Goal: Use online tool/utility: Utilize a website feature to perform a specific function

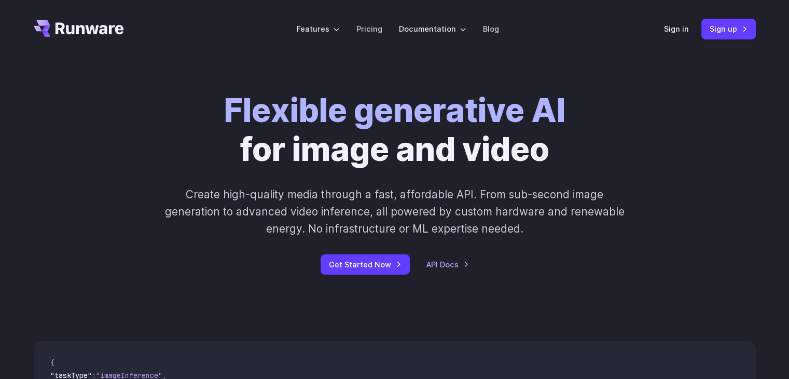
click at [671, 35] on div "Sign in Sign up" at bounding box center [710, 29] width 92 height 20
click at [674, 31] on link "Sign in" at bounding box center [676, 29] width 25 height 12
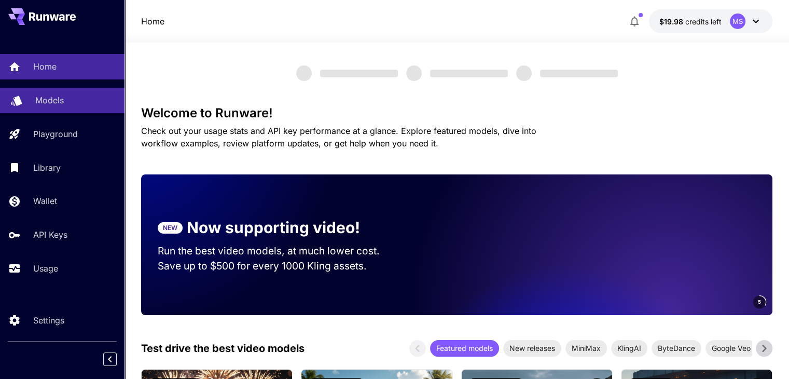
click at [79, 111] on link "Models" at bounding box center [62, 100] width 125 height 25
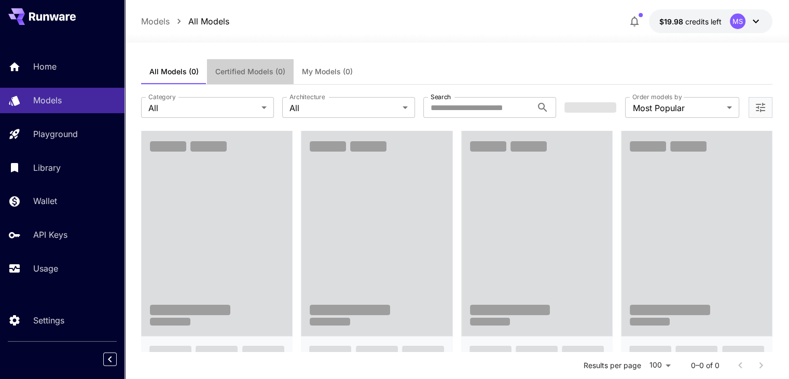
click at [252, 70] on span "Certified Models (0)" at bounding box center [250, 71] width 70 height 9
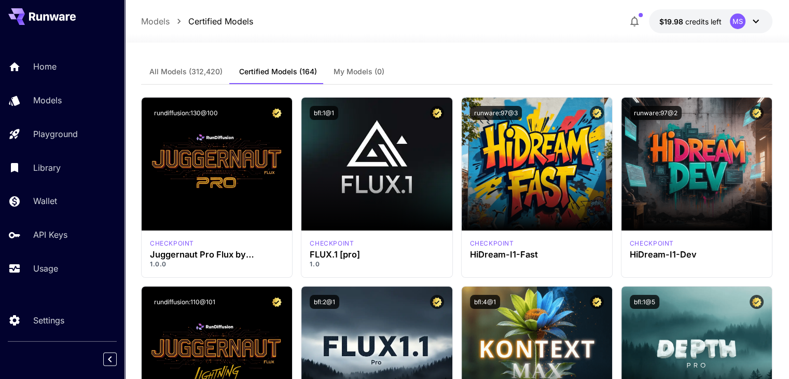
click at [192, 73] on span "All Models (312,420)" at bounding box center [185, 71] width 73 height 9
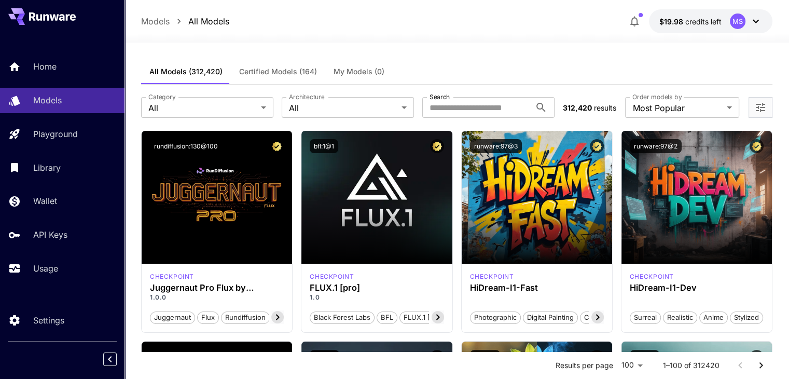
click at [675, 97] on label "Order models by" at bounding box center [657, 96] width 49 height 9
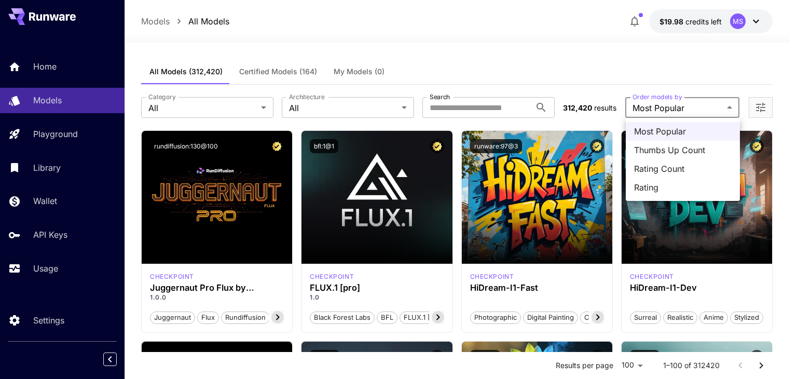
click at [681, 106] on div at bounding box center [398, 189] width 797 height 379
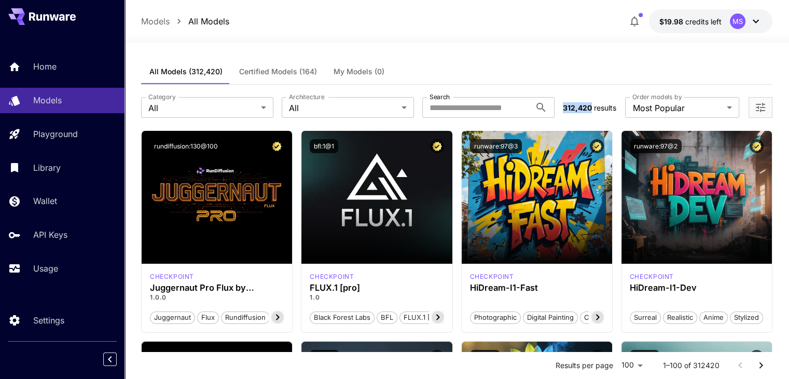
drag, startPoint x: 560, startPoint y: 106, endPoint x: 590, endPoint y: 110, distance: 29.7
click at [590, 110] on section "**********" at bounding box center [457, 107] width 632 height 21
click at [748, 31] on div at bounding box center [457, 36] width 665 height 12
click at [757, 26] on icon at bounding box center [756, 21] width 12 height 12
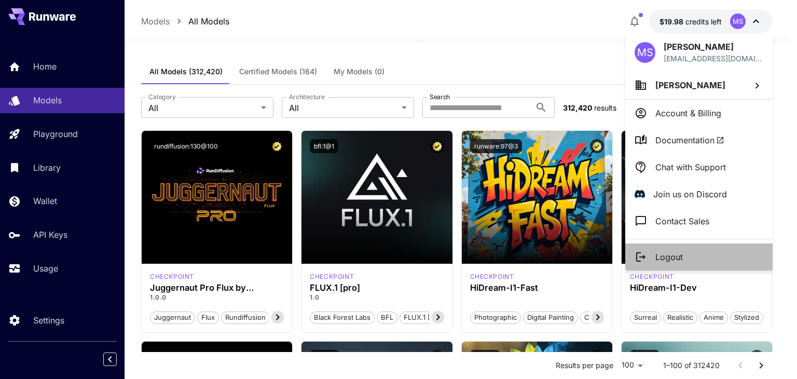
click at [650, 255] on li "Logout" at bounding box center [698, 256] width 147 height 27
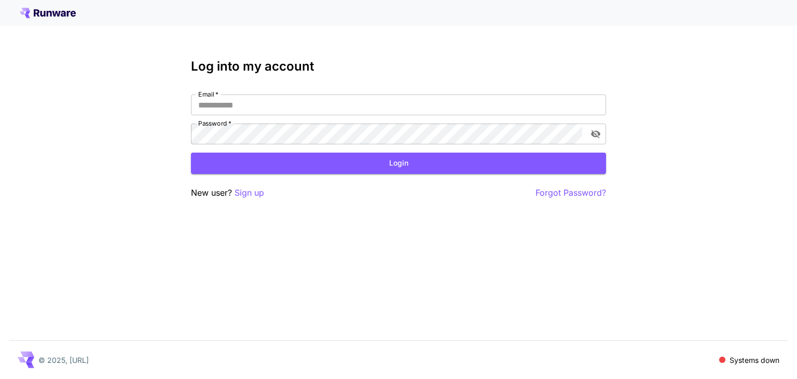
click at [57, 14] on icon at bounding box center [56, 14] width 8 height 6
click at [81, 354] on p "© 2025, Runware.ai" at bounding box center [63, 359] width 50 height 11
drag, startPoint x: 81, startPoint y: 354, endPoint x: 143, endPoint y: 22, distance: 338.4
click at [143, 22] on div "Log into my account Email   * Email   * Password   * Password   * Login New use…" at bounding box center [398, 189] width 797 height 379
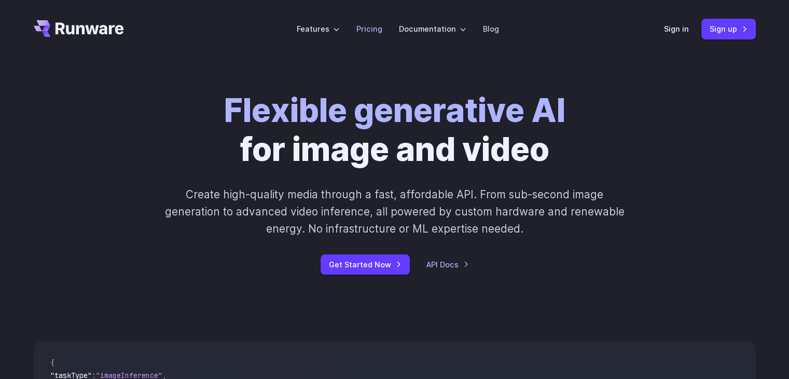
click at [379, 29] on link "Pricing" at bounding box center [370, 29] width 26 height 12
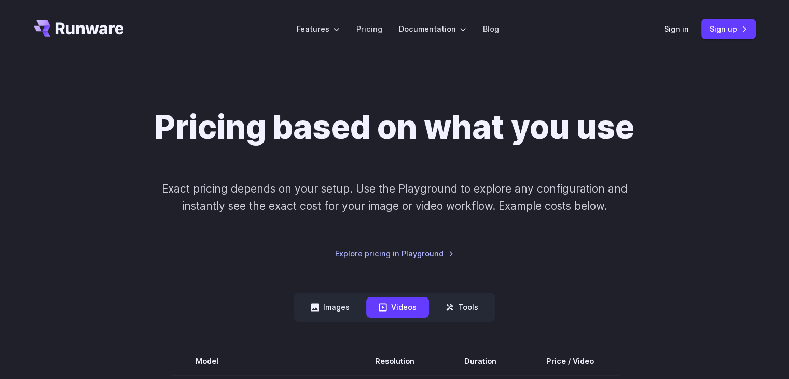
click at [103, 30] on icon "Go to /" at bounding box center [90, 28] width 69 height 12
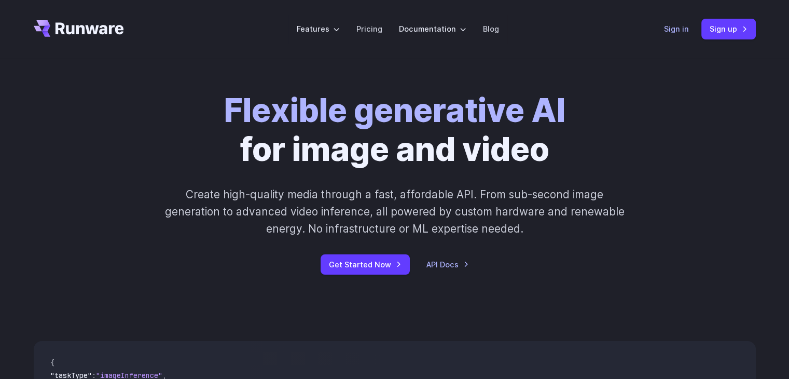
click at [677, 28] on link "Sign in" at bounding box center [676, 29] width 25 height 12
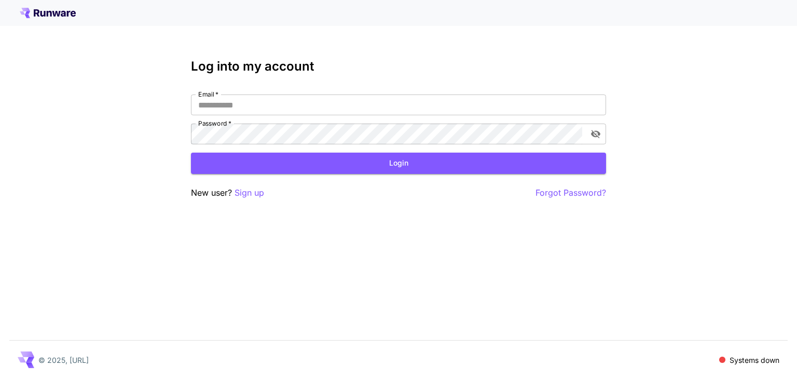
click at [367, 121] on div "Email   * Email   * Password   * Password   *" at bounding box center [398, 119] width 415 height 50
click at [351, 111] on input "Email   *" at bounding box center [398, 104] width 415 height 21
type input "**********"
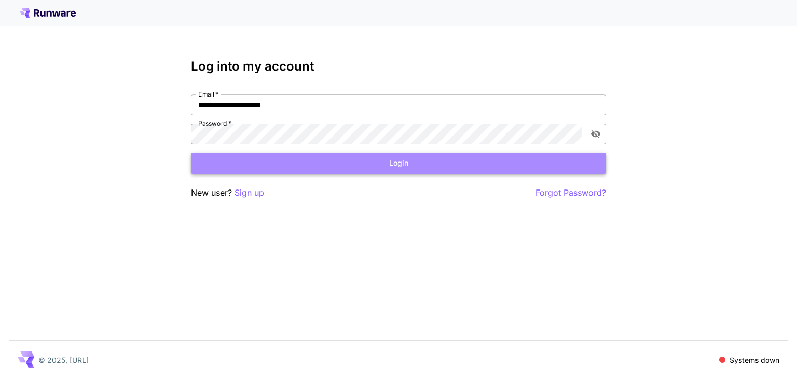
click at [367, 164] on button "Login" at bounding box center [398, 163] width 415 height 21
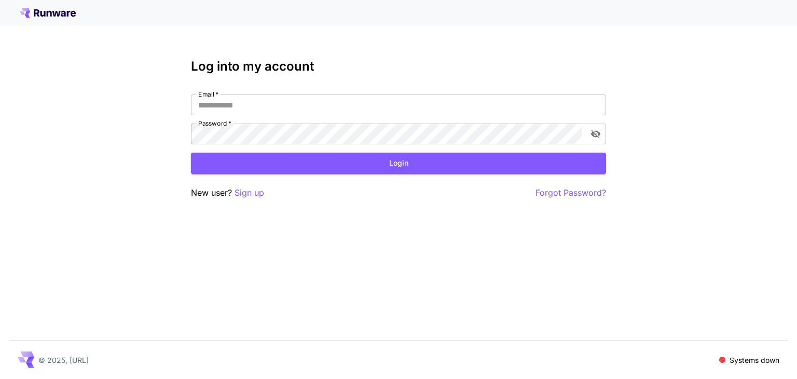
drag, startPoint x: 0, startPoint y: 0, endPoint x: 53, endPoint y: 16, distance: 55.3
click at [53, 16] on icon at bounding box center [48, 13] width 56 height 10
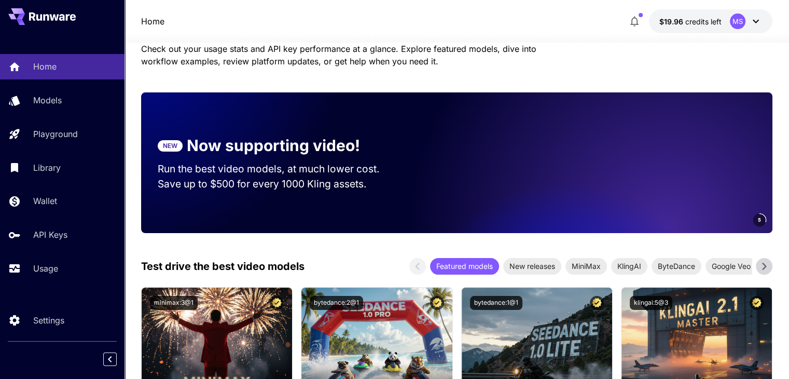
scroll to position [89, 0]
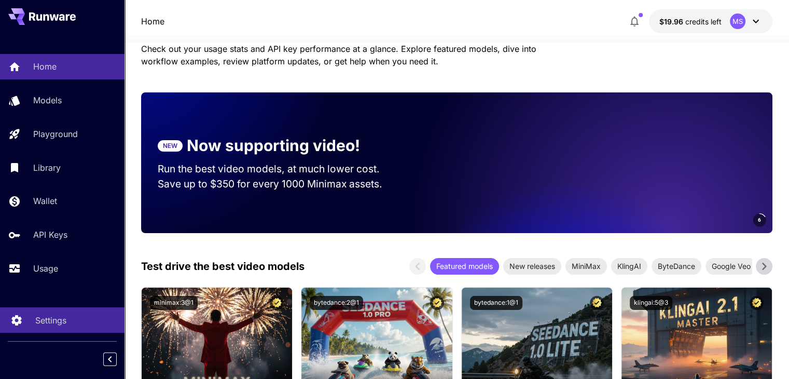
click at [53, 323] on p "Settings" at bounding box center [50, 320] width 31 height 12
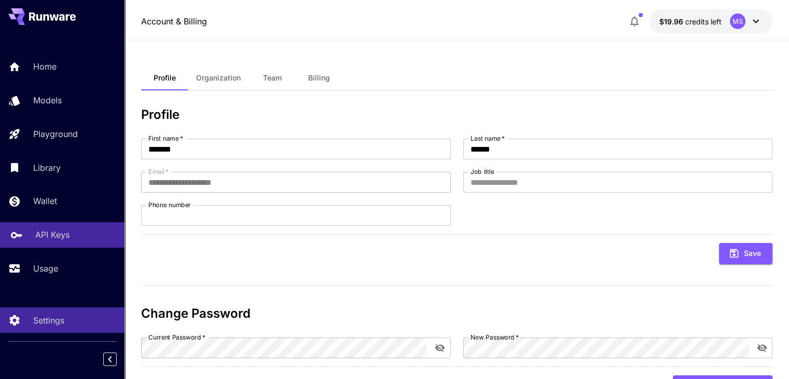
click at [69, 243] on link "API Keys" at bounding box center [62, 234] width 125 height 25
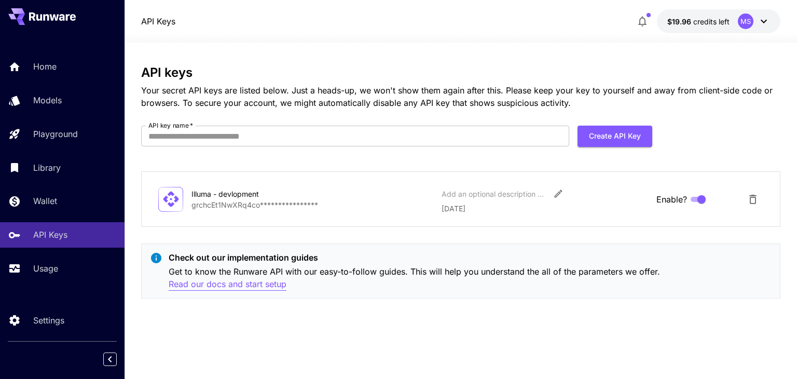
click at [250, 290] on p "Read our docs and start setup" at bounding box center [228, 284] width 118 height 13
click at [450, 101] on p "Your secret API keys are listed below. Just a heads-up, we won't show them agai…" at bounding box center [460, 96] width 639 height 25
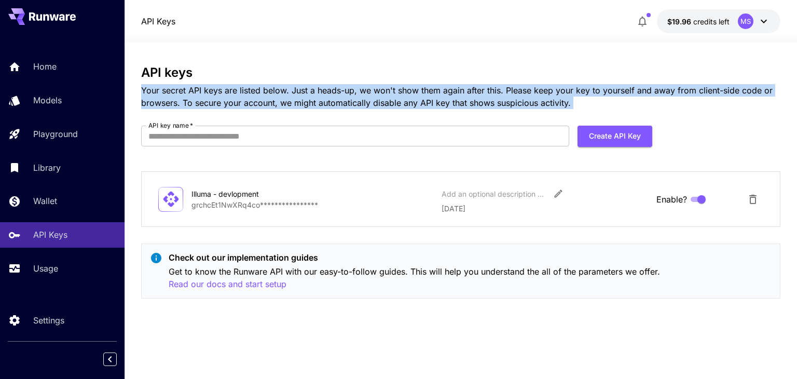
click at [450, 101] on p "Your secret API keys are listed below. Just a heads-up, we won't show them agai…" at bounding box center [460, 96] width 639 height 25
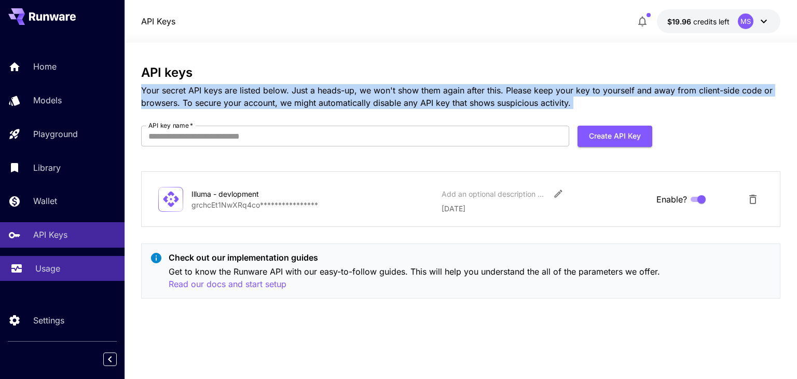
click at [42, 265] on p "Usage" at bounding box center [47, 268] width 25 height 12
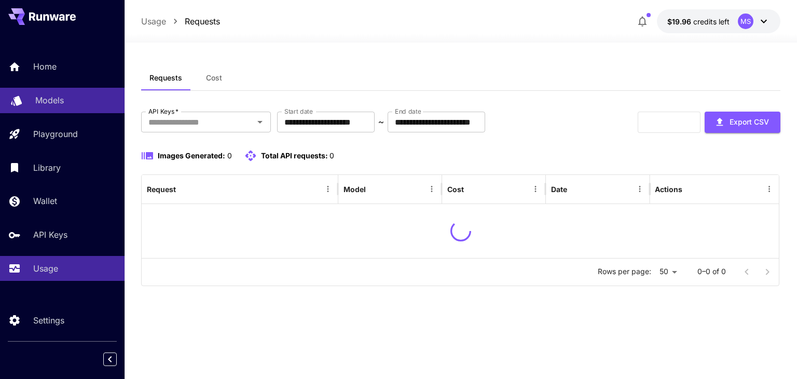
click at [66, 106] on div "Models" at bounding box center [75, 100] width 81 height 12
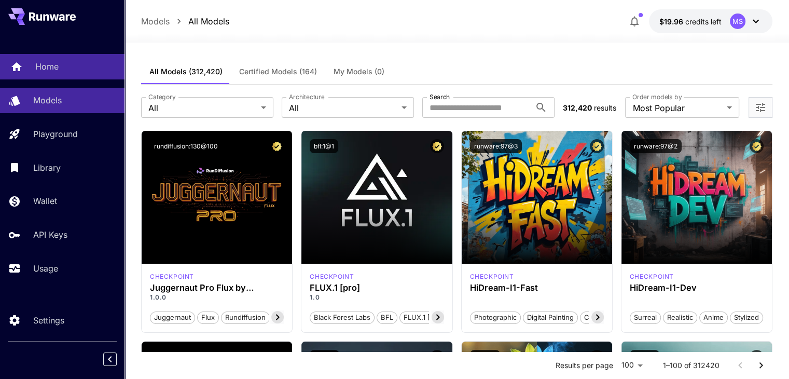
click at [52, 75] on link "Home" at bounding box center [62, 66] width 125 height 25
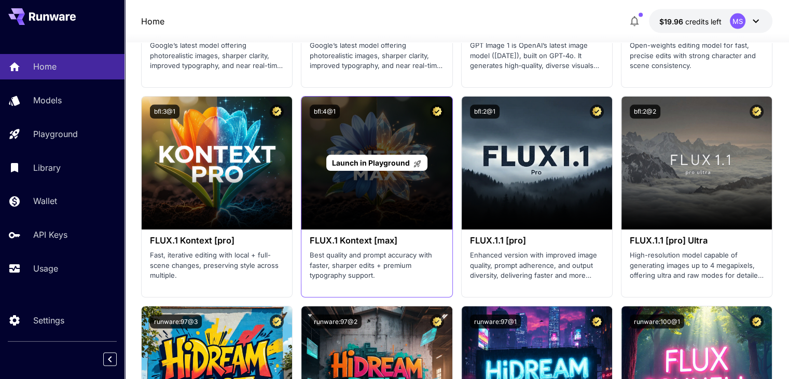
scroll to position [2157, 0]
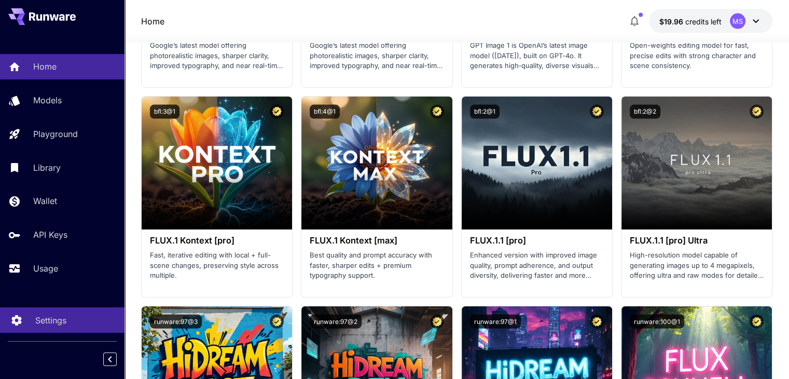
click at [49, 320] on p "Settings" at bounding box center [50, 320] width 31 height 12
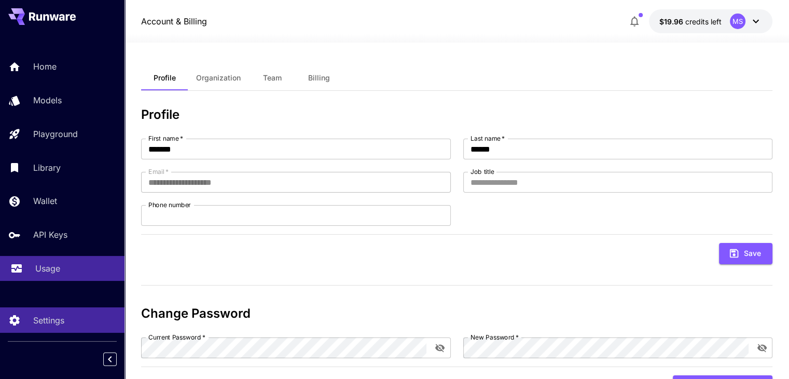
click at [29, 277] on link "Usage" at bounding box center [62, 268] width 125 height 25
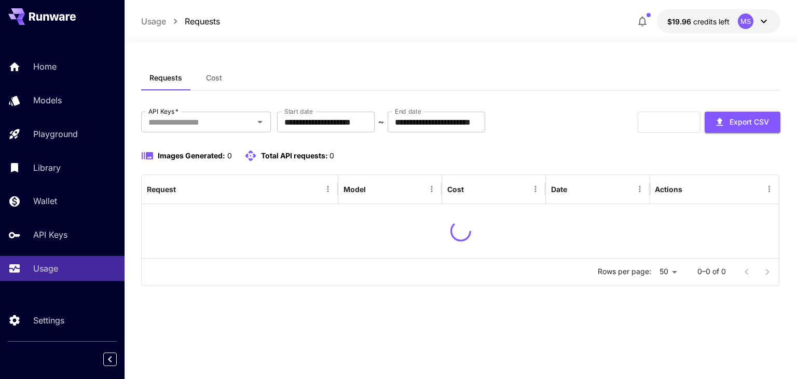
click at [52, 251] on div "Home Models Playground Library Wallet API Keys Usage" at bounding box center [62, 167] width 125 height 227
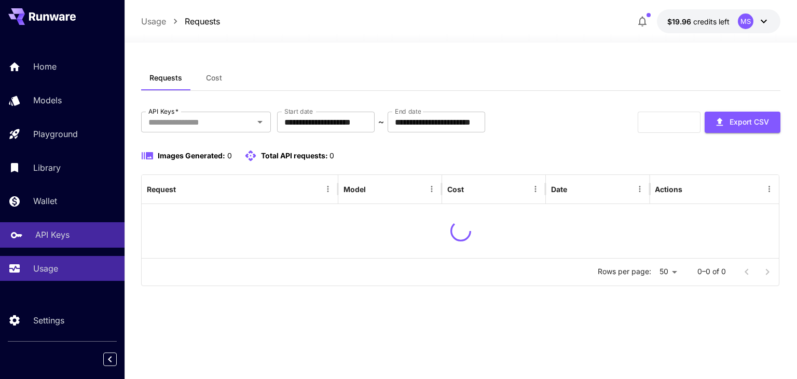
click at [69, 231] on p "API Keys" at bounding box center [52, 234] width 34 height 12
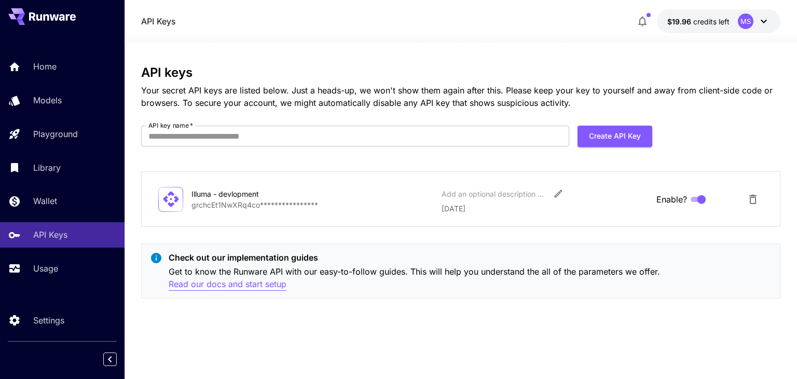
click at [256, 287] on p "Read our docs and start setup" at bounding box center [228, 284] width 118 height 13
click at [47, 100] on p "Models" at bounding box center [49, 100] width 29 height 12
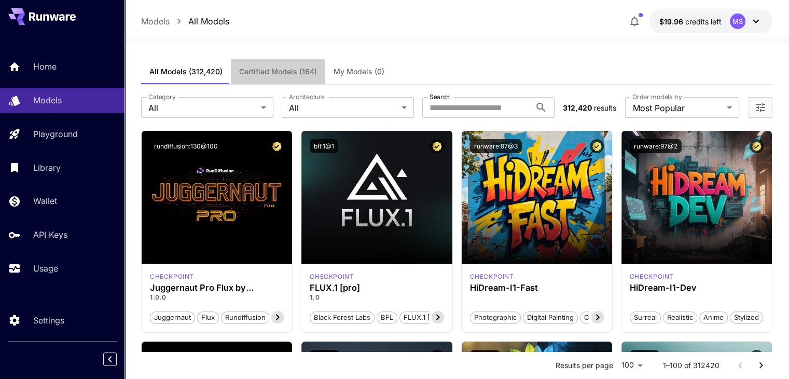
click at [295, 71] on span "Certified Models (164)" at bounding box center [278, 71] width 78 height 9
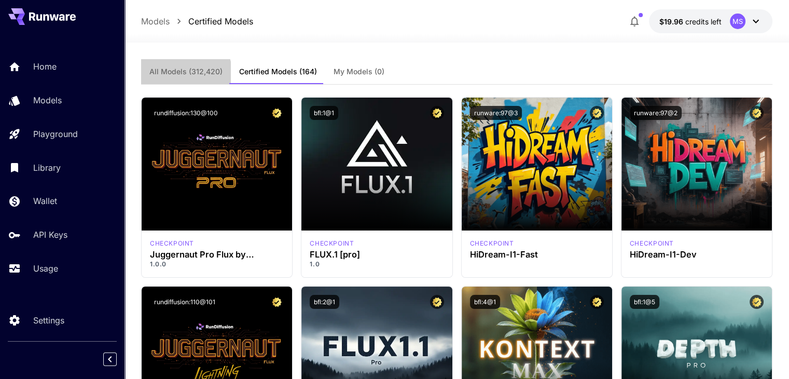
click at [179, 75] on span "All Models (312,420)" at bounding box center [185, 71] width 73 height 9
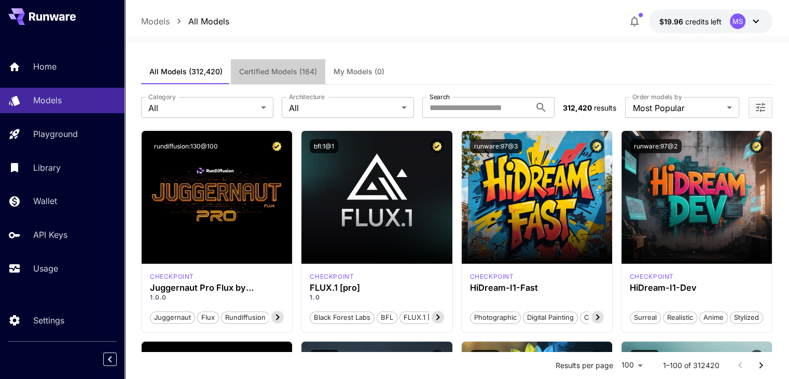
drag, startPoint x: 286, startPoint y: 61, endPoint x: 329, endPoint y: -30, distance: 101.0
click at [95, 108] on link "Models" at bounding box center [62, 100] width 125 height 25
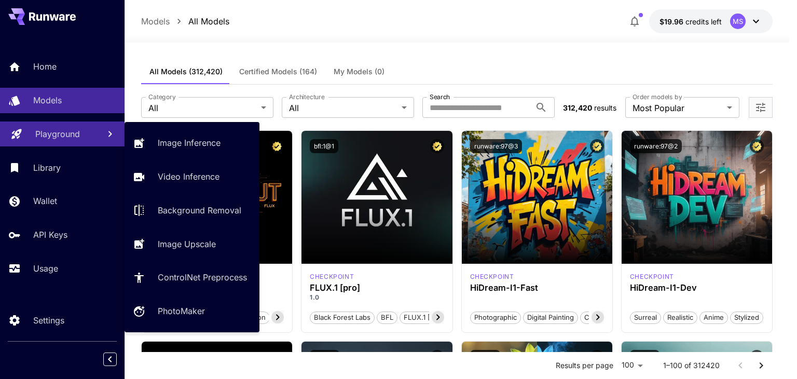
click at [63, 133] on p "Playground" at bounding box center [57, 134] width 45 height 12
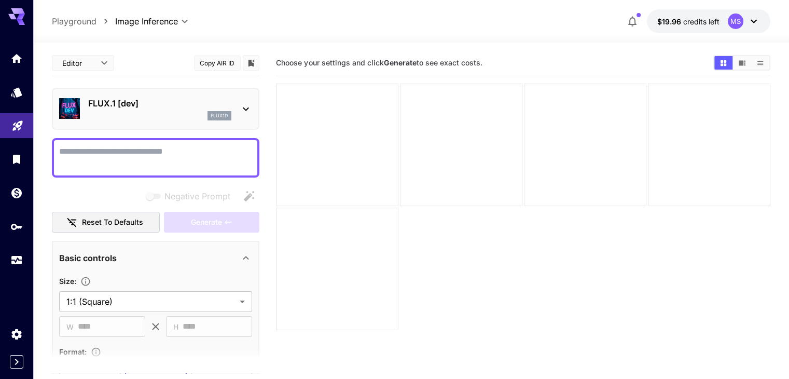
click at [213, 112] on p "flux1d" at bounding box center [220, 115] width 18 height 7
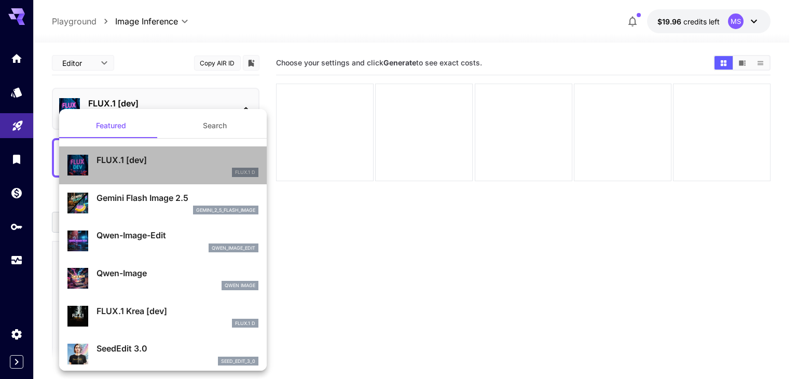
click at [171, 177] on div "FLUX.1 [dev] FLUX.1 D" at bounding box center [162, 165] width 191 height 32
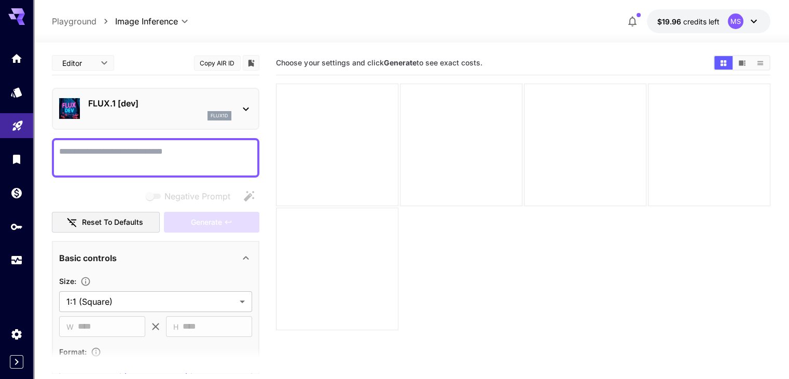
click at [97, 76] on div "Editor **** ​ Copy AIR ID" at bounding box center [156, 65] width 208 height 29
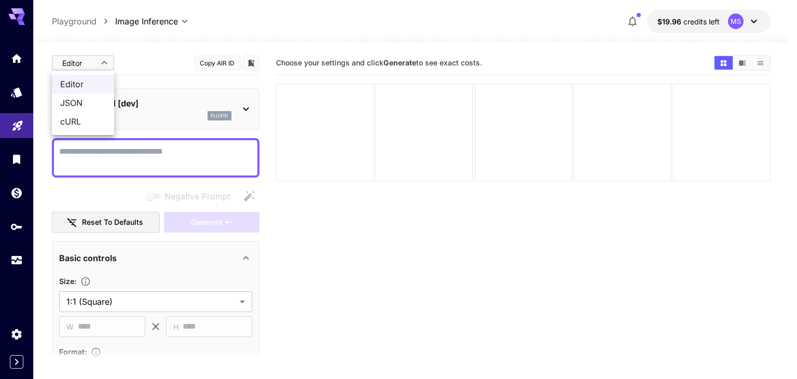
click at [87, 62] on body "**********" at bounding box center [398, 230] width 797 height 461
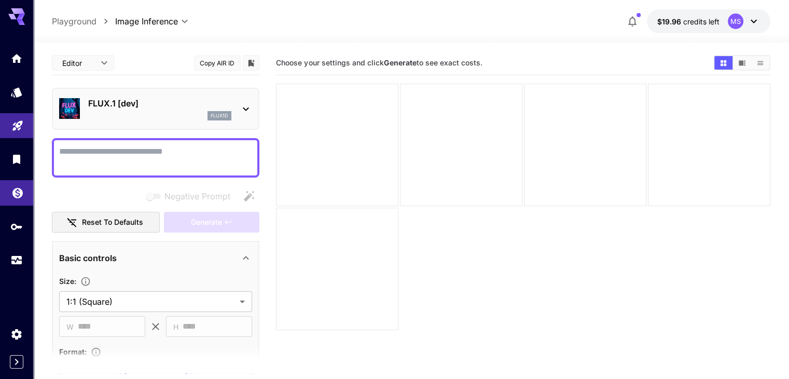
click at [18, 185] on link at bounding box center [16, 192] width 33 height 25
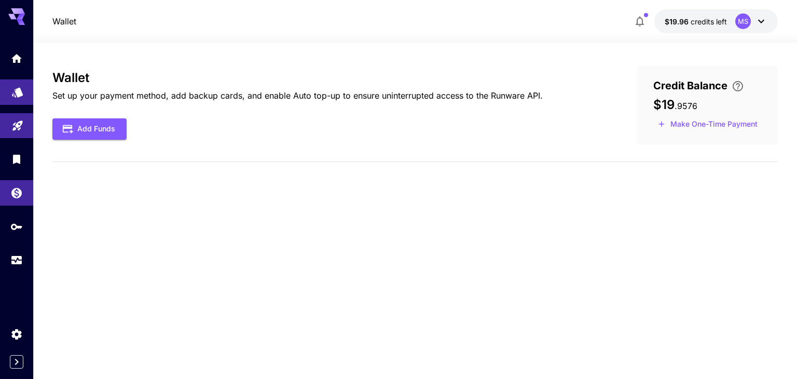
click at [12, 100] on link at bounding box center [16, 91] width 33 height 25
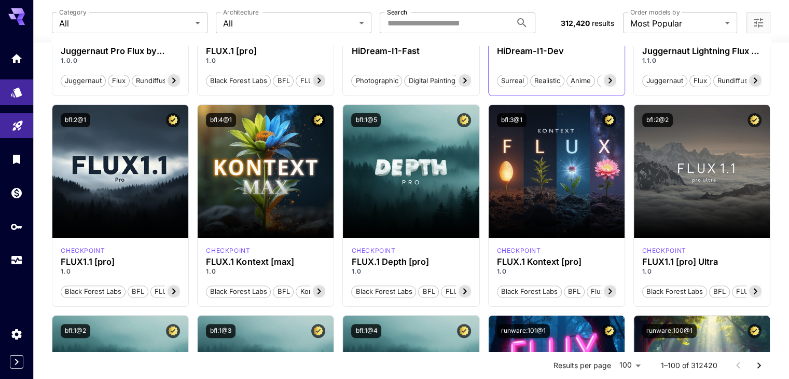
scroll to position [241, 0]
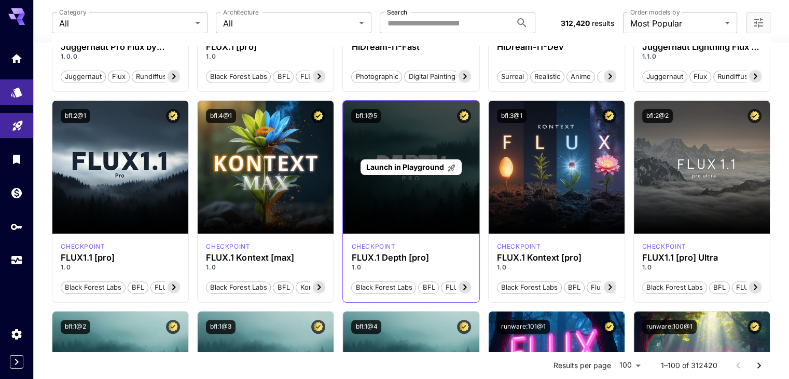
click at [419, 164] on span "Launch in Playground" at bounding box center [405, 166] width 78 height 9
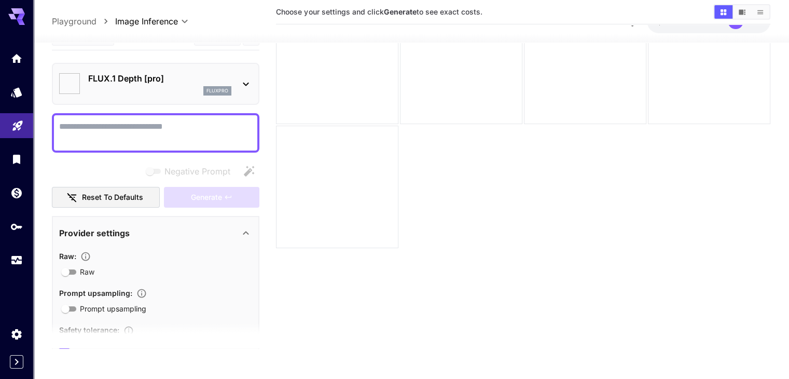
type input "**"
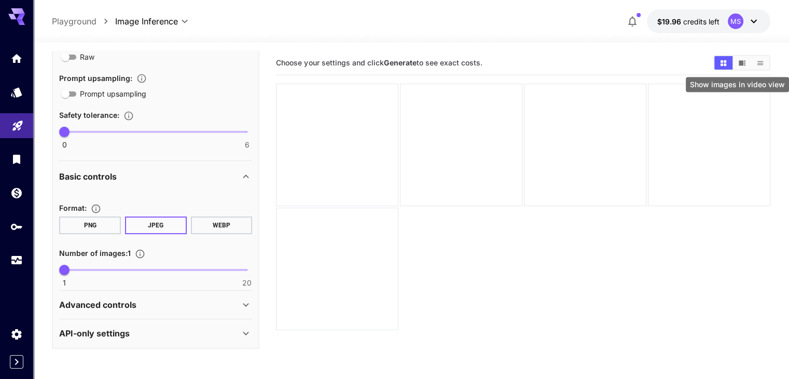
click at [742, 66] on icon "Show images in video view" at bounding box center [743, 63] width 8 height 8
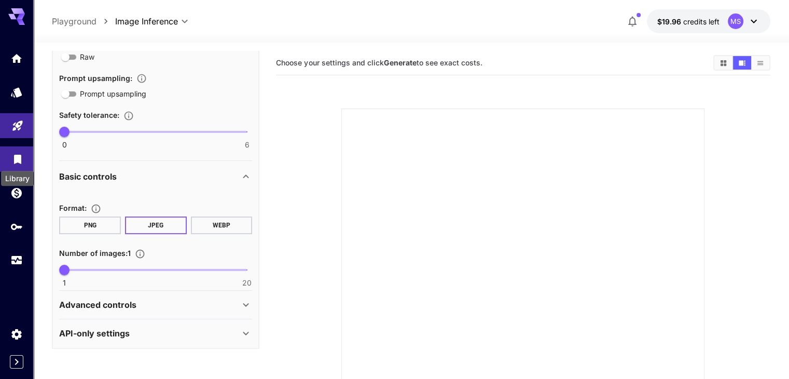
click at [22, 160] on icon "Library" at bounding box center [17, 157] width 12 height 12
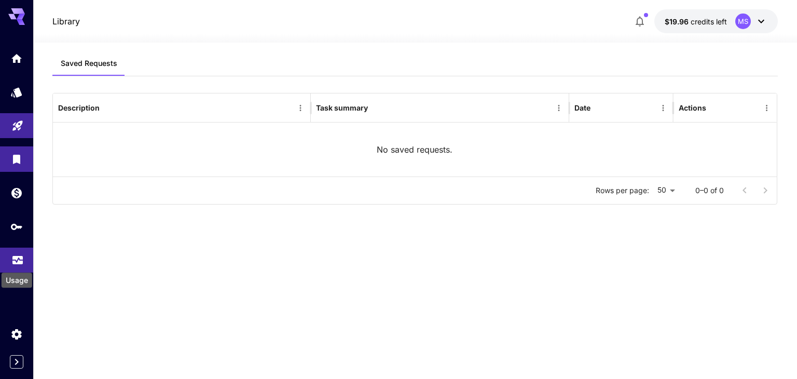
click at [19, 262] on icon "Usage" at bounding box center [17, 260] width 10 height 5
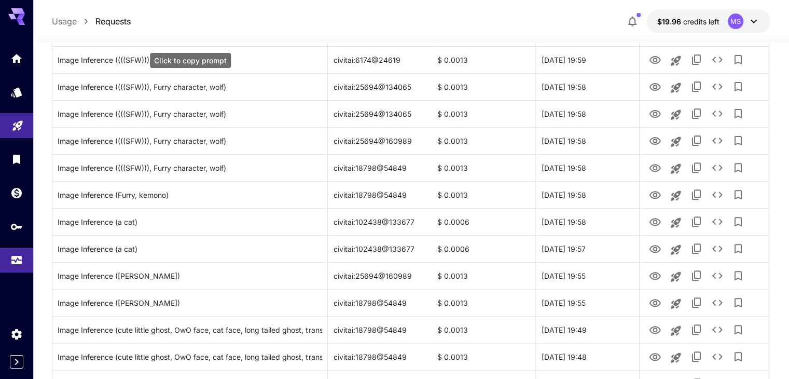
scroll to position [347, 0]
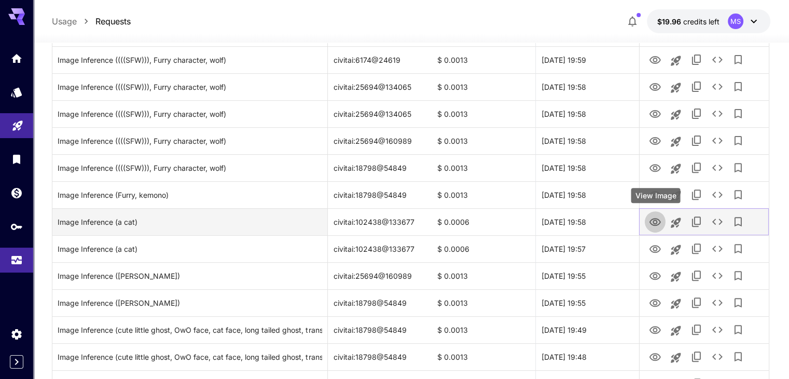
click at [659, 220] on icon "View Image" at bounding box center [655, 222] width 11 height 8
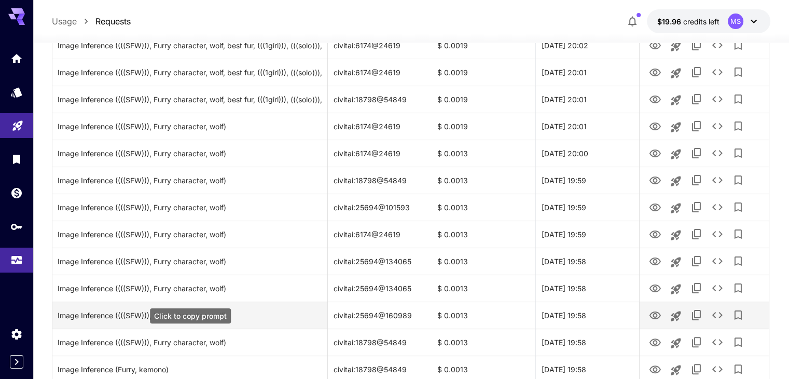
scroll to position [171, 0]
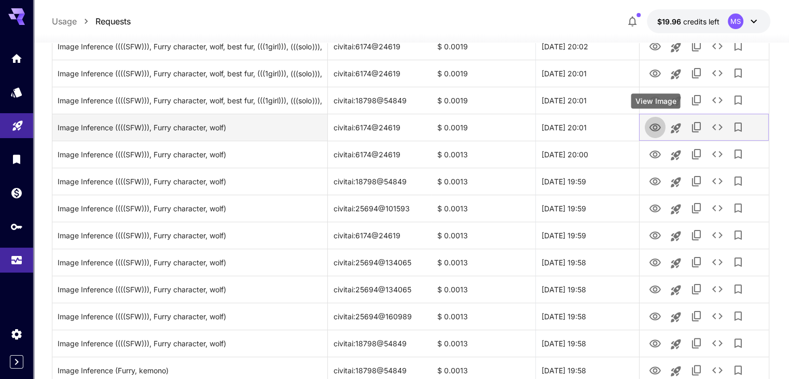
click at [658, 124] on icon "View Image" at bounding box center [655, 127] width 12 height 12
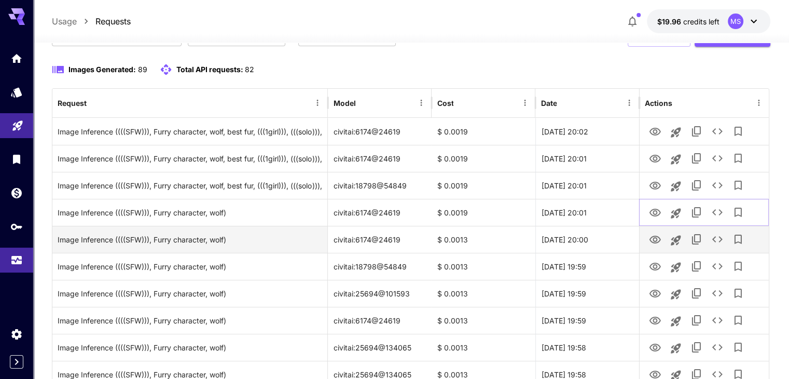
scroll to position [85, 0]
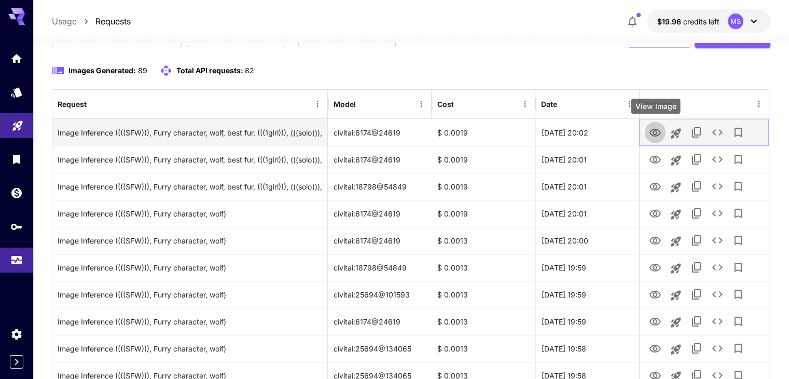
click at [655, 132] on icon "View Image" at bounding box center [655, 133] width 12 height 12
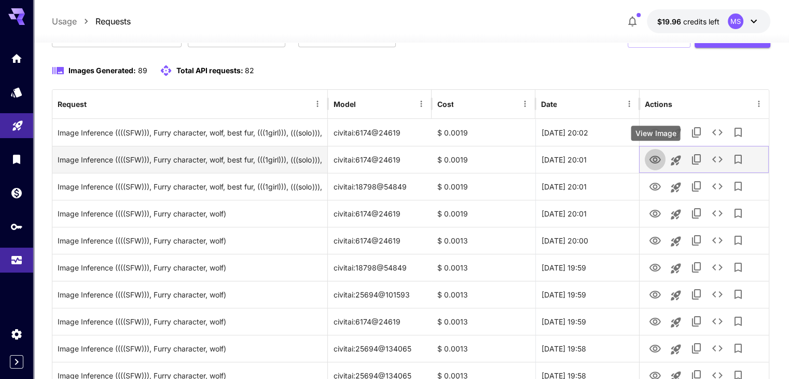
click at [659, 159] on icon "View Image" at bounding box center [655, 160] width 12 height 12
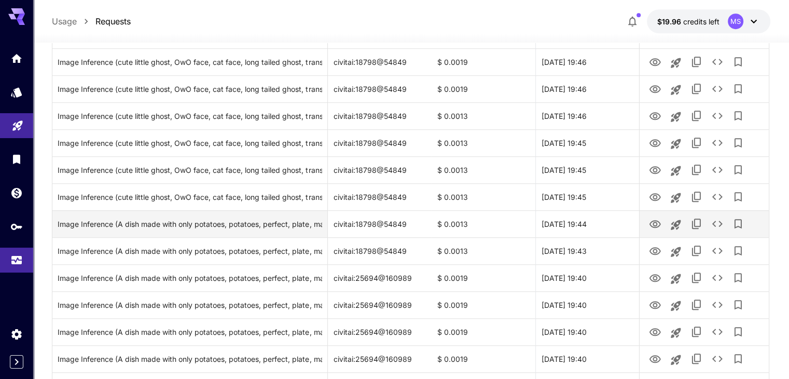
scroll to position [750, 0]
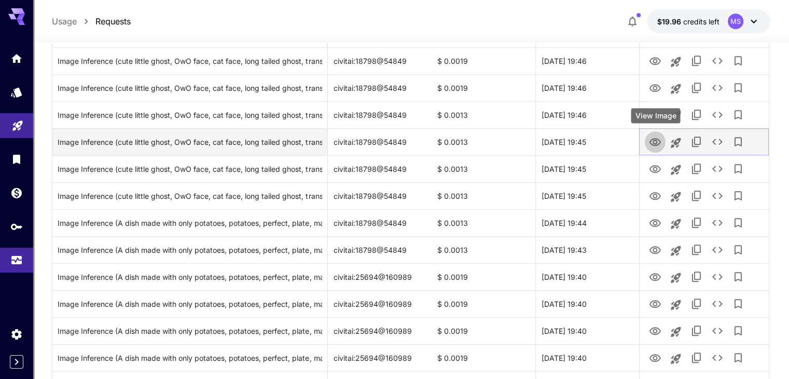
click at [660, 149] on button "View Image" at bounding box center [655, 141] width 21 height 21
click at [662, 134] on button "View Image" at bounding box center [655, 141] width 21 height 21
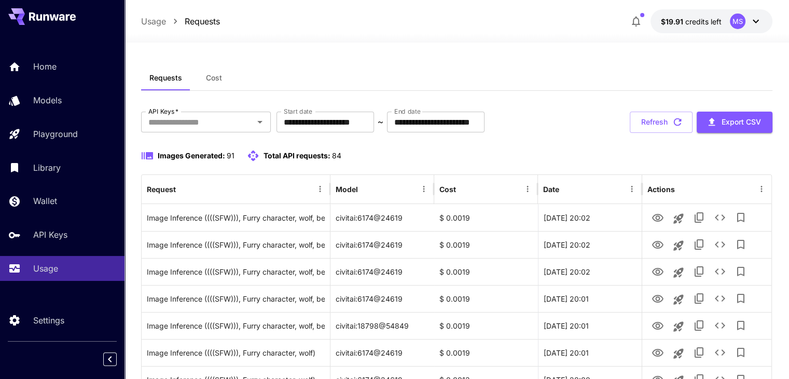
click at [482, 9] on div "Usage Requests $19.91 credits left MS" at bounding box center [457, 21] width 665 height 43
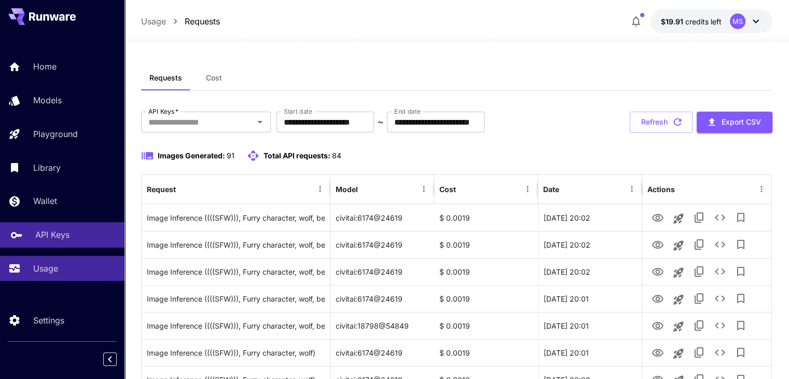
click at [68, 235] on p "API Keys" at bounding box center [52, 234] width 34 height 12
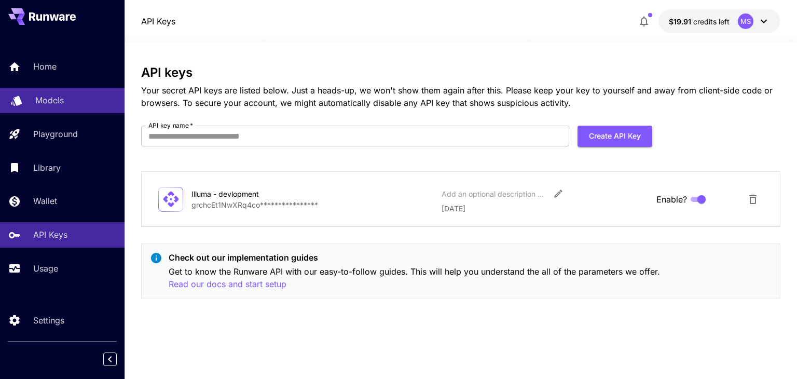
click at [84, 105] on div "Models" at bounding box center [75, 100] width 81 height 12
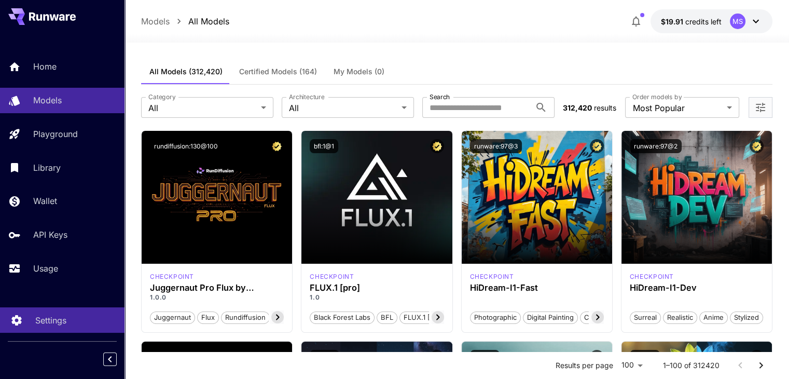
click at [32, 320] on link "Settings" at bounding box center [62, 319] width 125 height 25
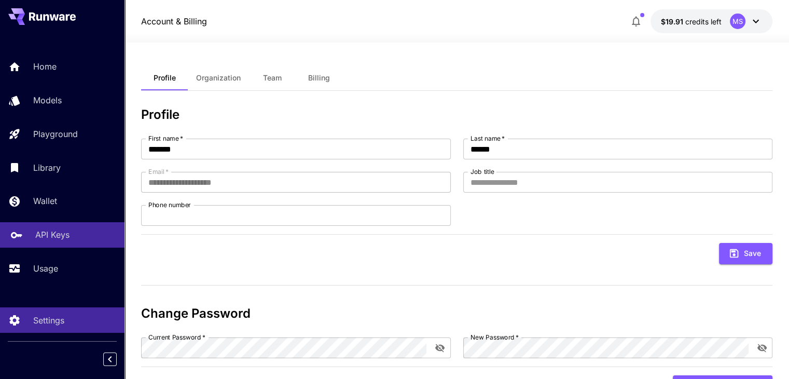
click at [59, 248] on link "API Keys" at bounding box center [62, 234] width 125 height 25
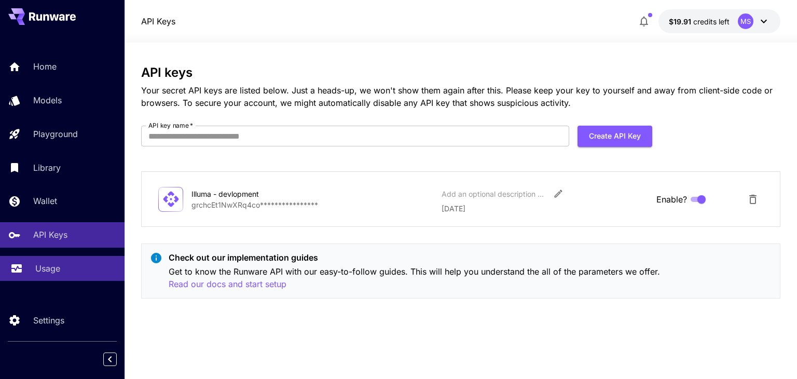
click at [50, 271] on p "Usage" at bounding box center [47, 268] width 25 height 12
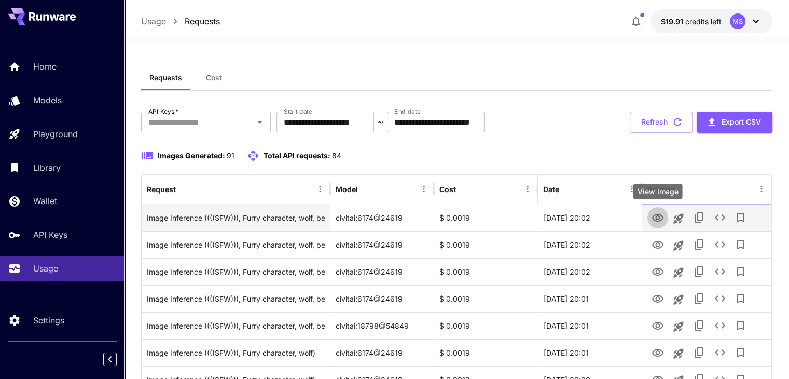
click at [656, 217] on icon "View Image" at bounding box center [657, 218] width 11 height 8
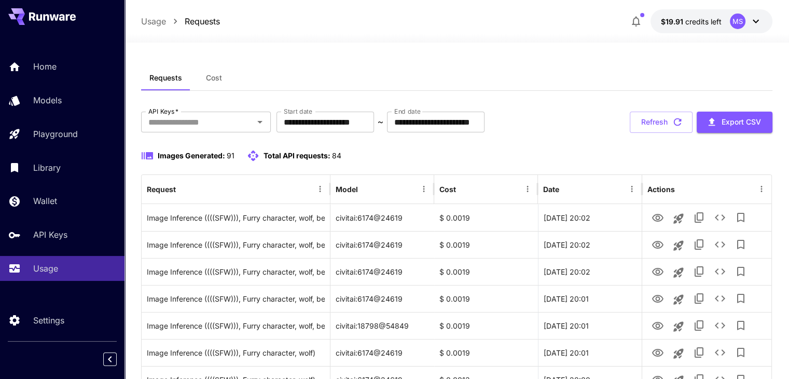
click at [392, 69] on div "Requests Cost" at bounding box center [457, 77] width 632 height 25
click at [59, 106] on p "Models" at bounding box center [49, 100] width 29 height 12
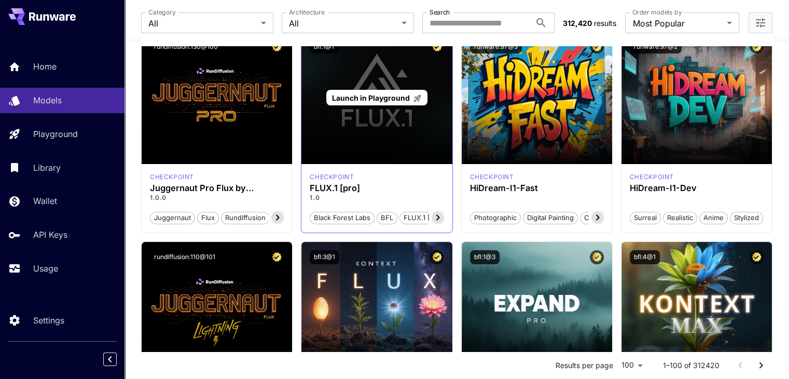
scroll to position [100, 0]
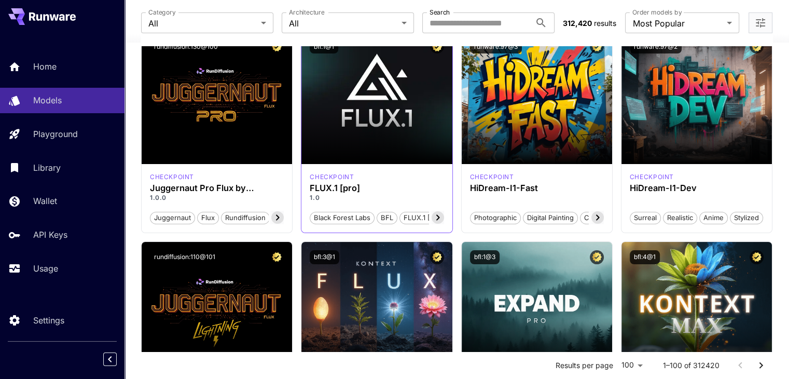
click at [440, 211] on icon at bounding box center [438, 217] width 12 height 12
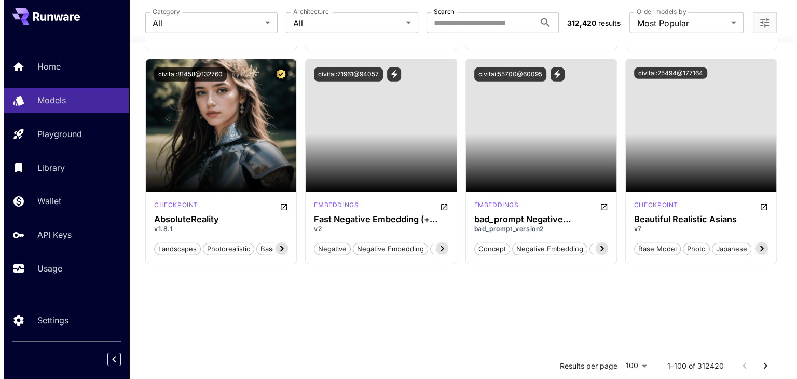
scroll to position [2878, 0]
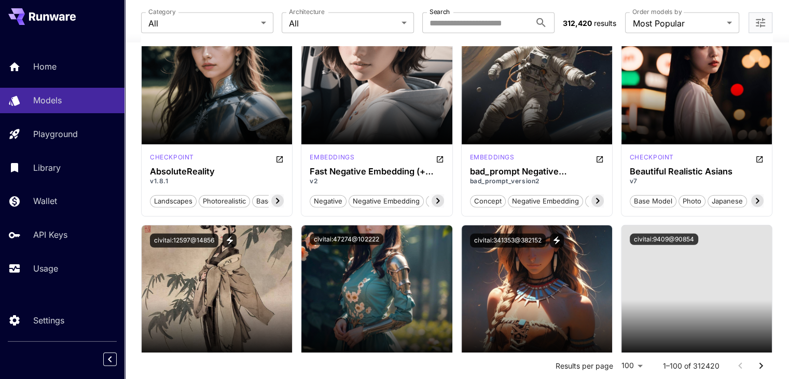
click at [646, 13] on label "Order models by" at bounding box center [657, 12] width 49 height 9
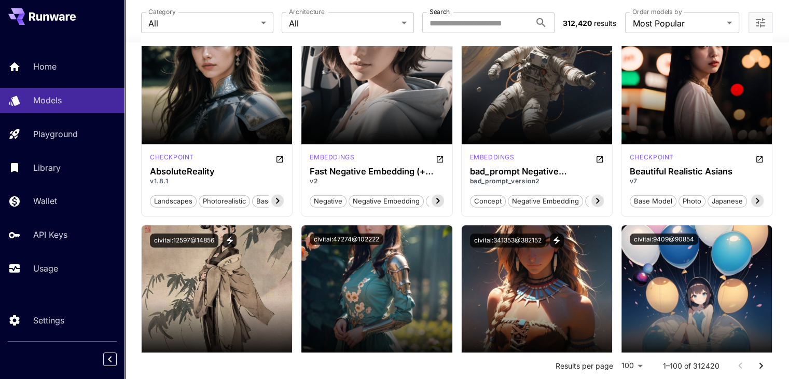
click at [646, 14] on label "Order models by" at bounding box center [657, 12] width 49 height 9
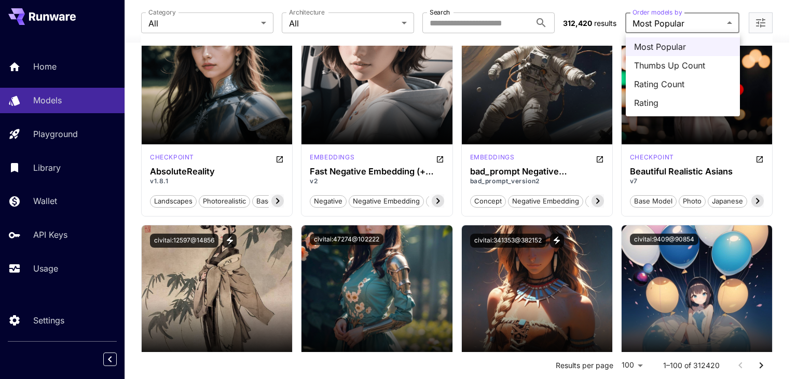
click at [555, 7] on div at bounding box center [398, 189] width 797 height 379
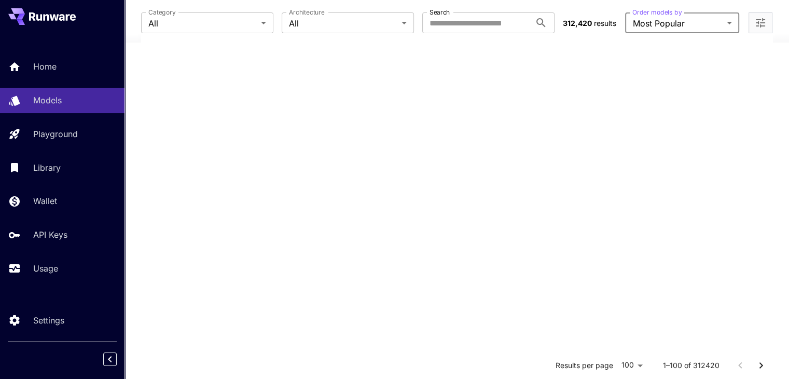
scroll to position [0, 0]
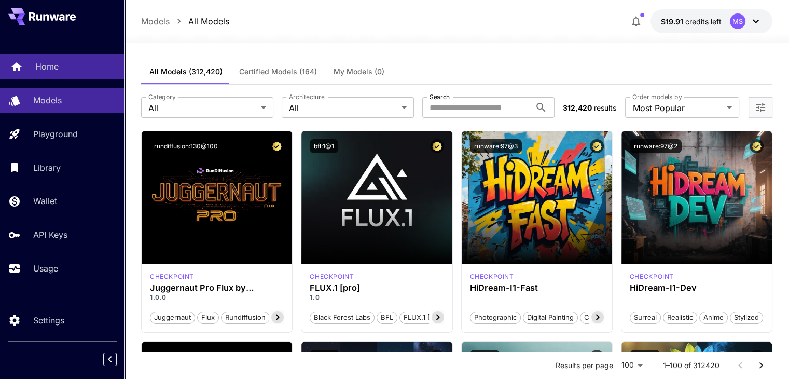
click at [31, 72] on link "Home" at bounding box center [62, 66] width 125 height 25
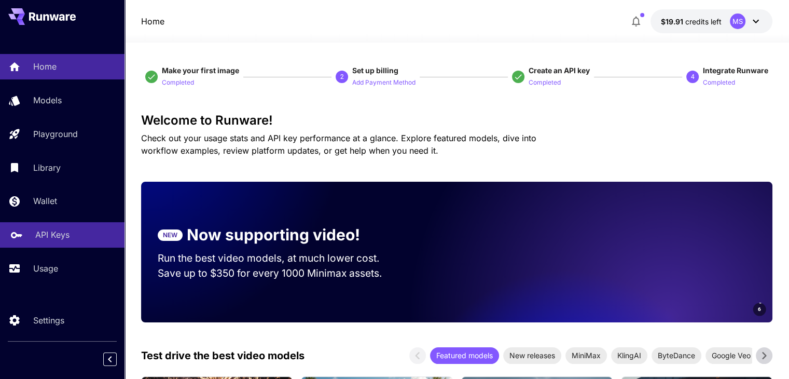
click at [62, 239] on p "API Keys" at bounding box center [52, 234] width 34 height 12
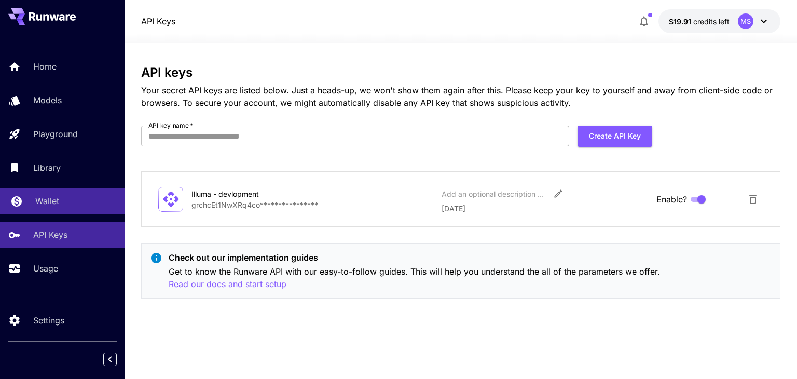
click at [59, 210] on link "Wallet" at bounding box center [62, 200] width 125 height 25
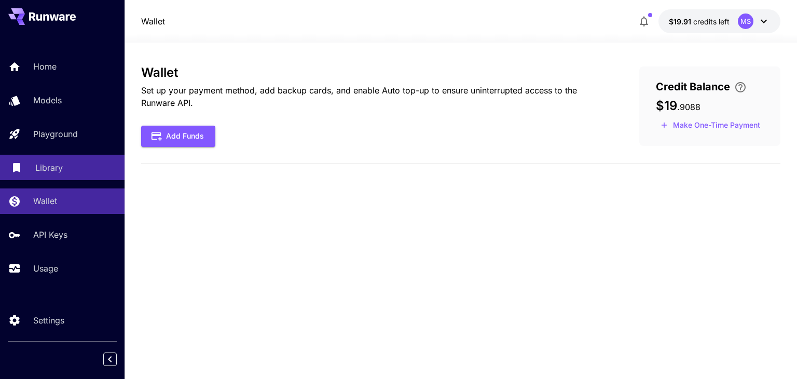
click at [51, 173] on p "Library" at bounding box center [49, 167] width 28 height 12
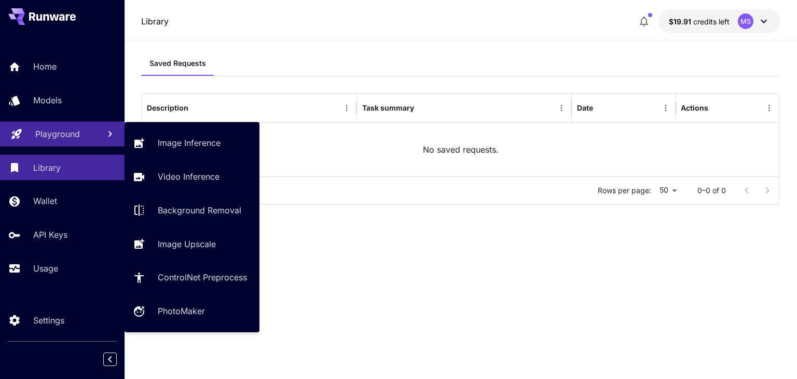
click at [71, 128] on p "Playground" at bounding box center [57, 134] width 45 height 12
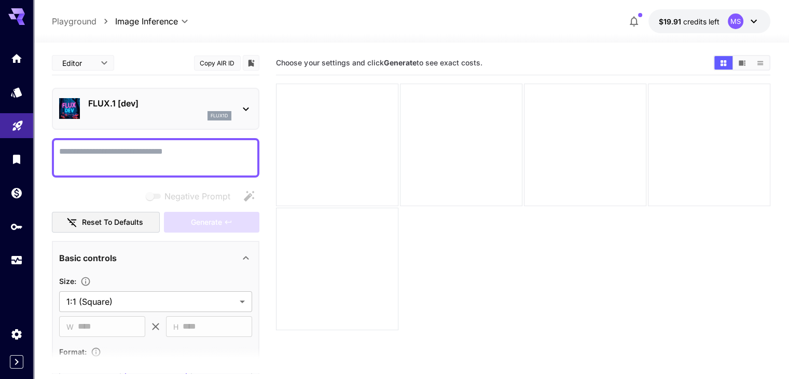
scroll to position [82, 0]
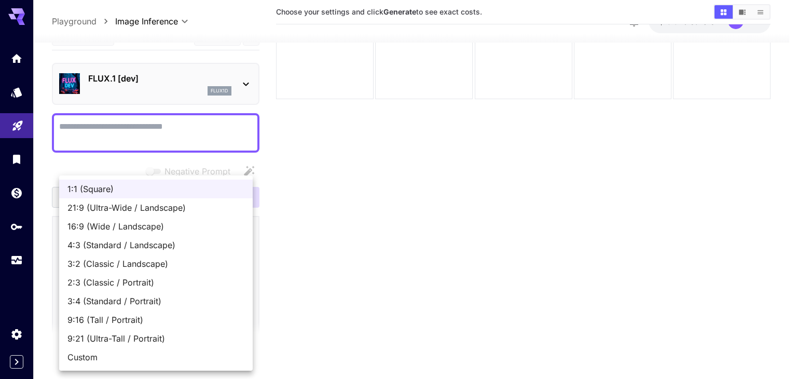
click at [184, 265] on body "**********" at bounding box center [398, 148] width 797 height 461
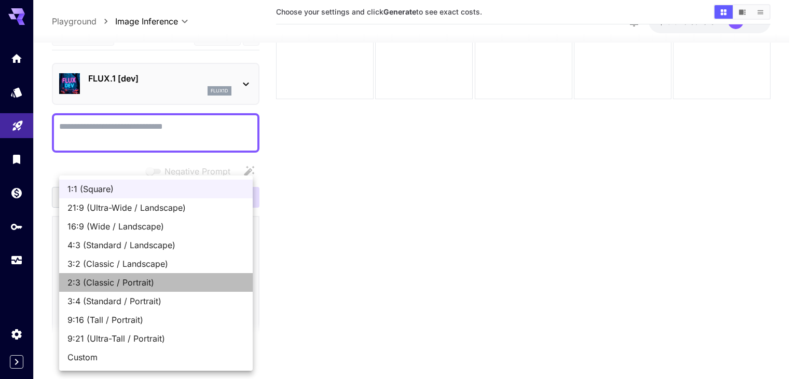
click at [180, 280] on span "2:3 (Classic / Portrait)" at bounding box center [155, 282] width 177 height 12
type input "**********"
type input "***"
type input "****"
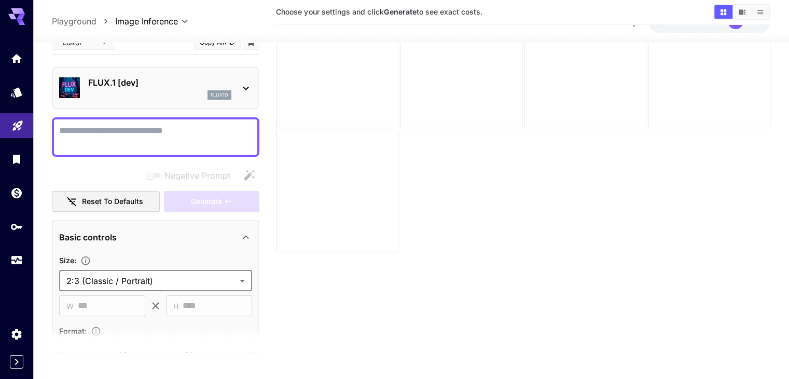
scroll to position [77, 0]
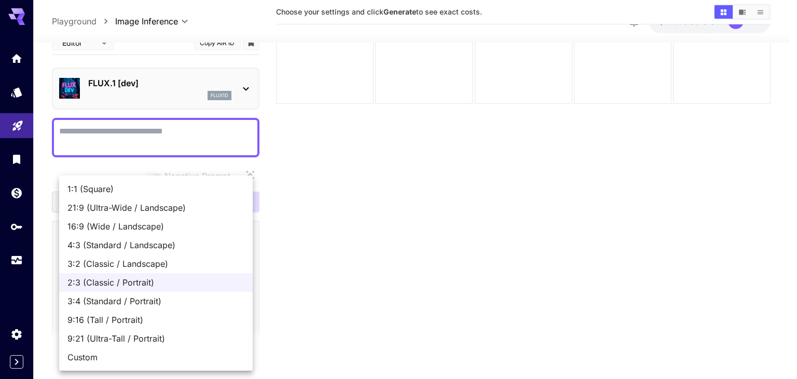
click at [184, 283] on body "**********" at bounding box center [398, 153] width 797 height 461
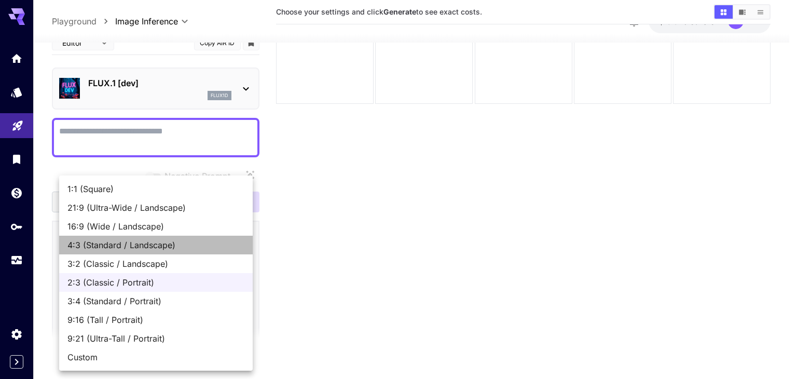
click at [165, 248] on span "4:3 (Standard / Landscape)" at bounding box center [155, 245] width 177 height 12
type input "**********"
type input "****"
type input "***"
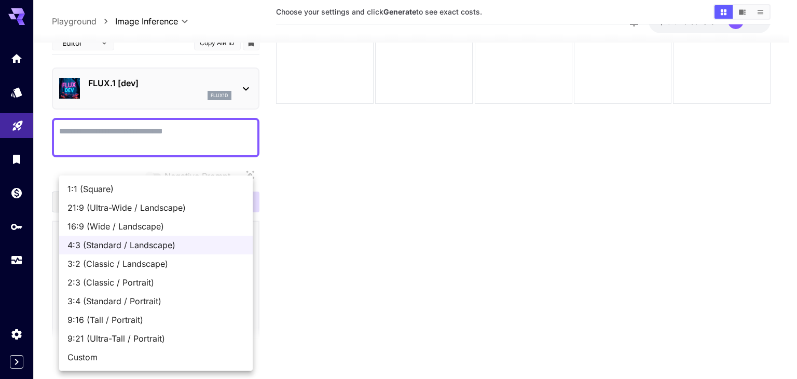
click at [167, 283] on body "**********" at bounding box center [398, 153] width 797 height 461
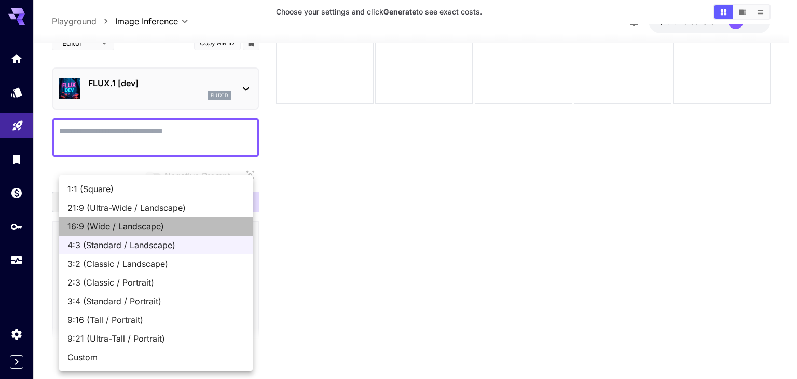
click at [166, 230] on span "16:9 (Wide / Landscape)" at bounding box center [155, 226] width 177 height 12
type input "**********"
type input "****"
type input "***"
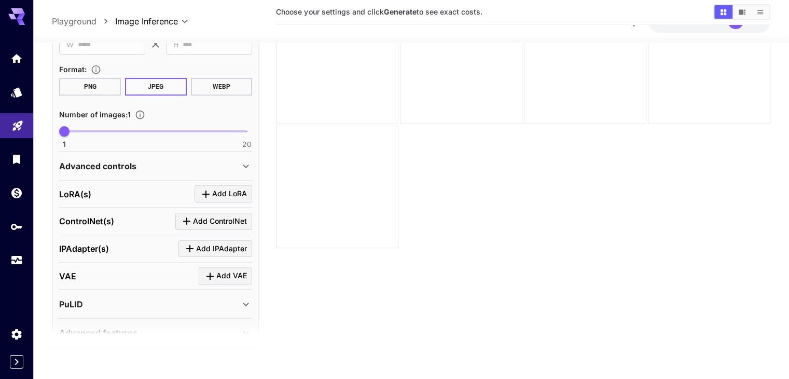
scroll to position [309, 0]
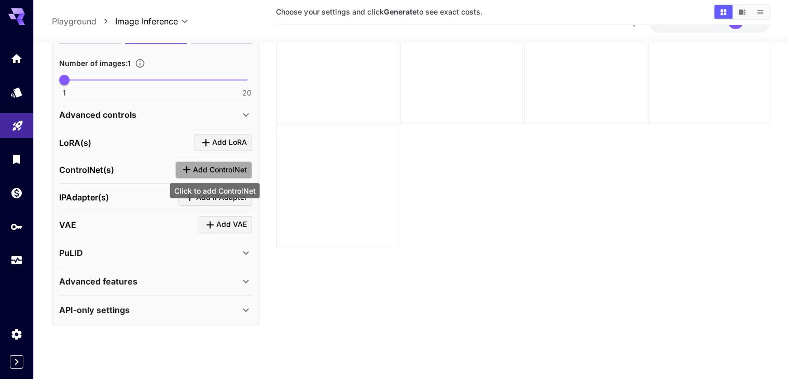
click at [213, 166] on span "Add ControlNet" at bounding box center [220, 169] width 54 height 13
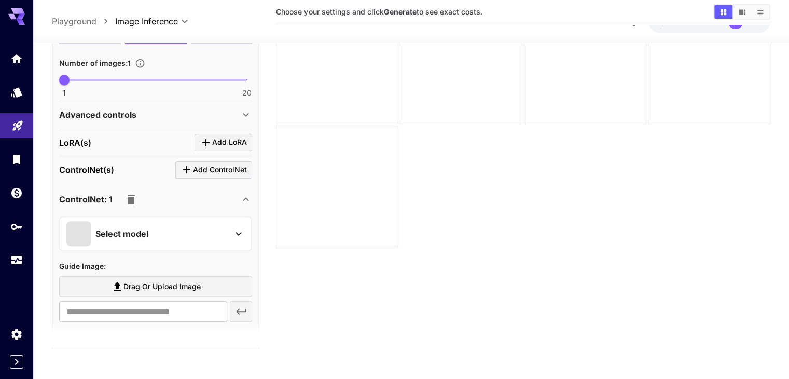
click at [209, 227] on div "Select model" at bounding box center [147, 233] width 162 height 25
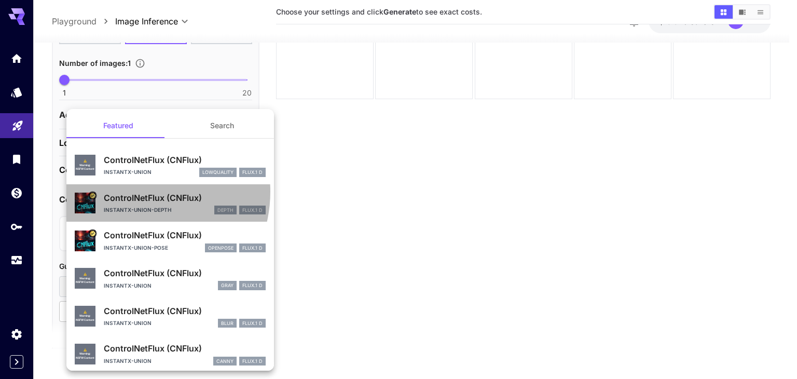
click at [133, 192] on p "ControlNetFlux (CNFlux)" at bounding box center [185, 198] width 162 height 12
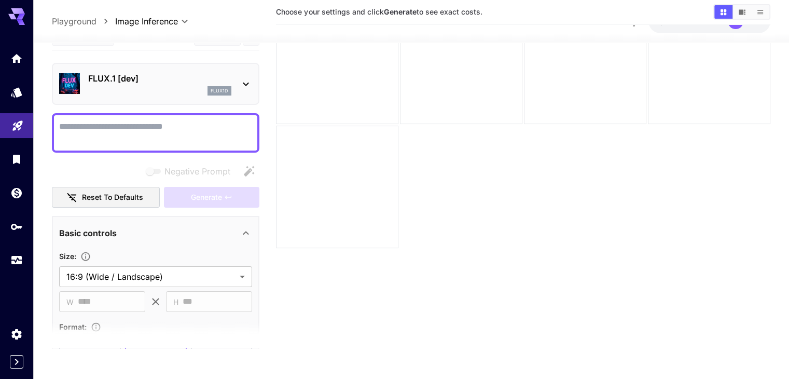
scroll to position [0, 0]
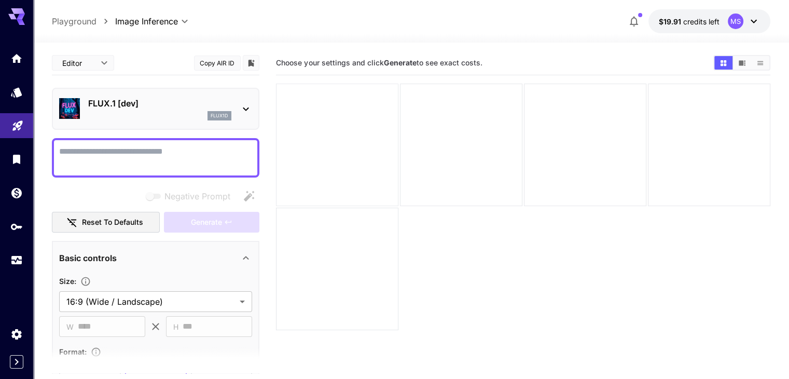
click at [317, 124] on div at bounding box center [337, 145] width 122 height 122
click at [456, 133] on div at bounding box center [461, 145] width 122 height 122
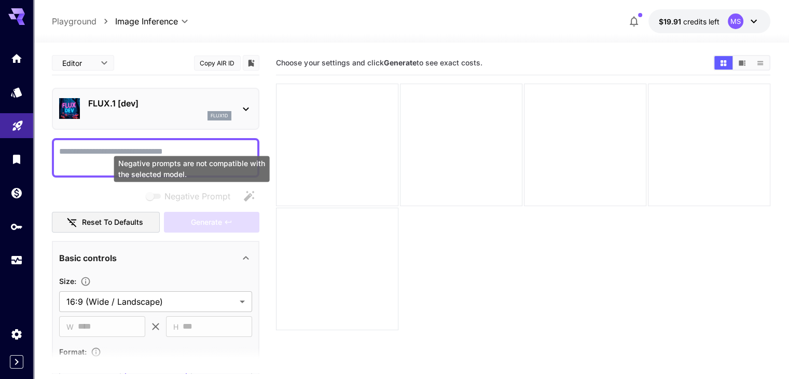
click at [151, 197] on span "Negative prompts are not compatible with the selected model." at bounding box center [153, 196] width 13 height 5
click at [166, 155] on div "Negative prompts are not compatible with the selected model." at bounding box center [192, 172] width 158 height 34
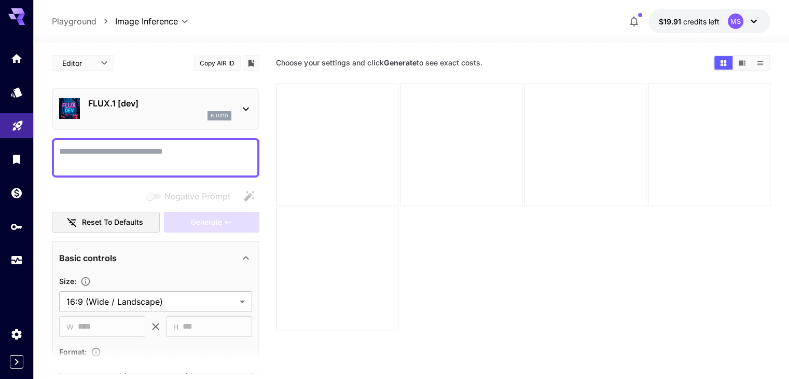
click at [346, 250] on section "Choose your settings and click Generate to see exact costs." at bounding box center [523, 240] width 494 height 379
click at [340, 315] on section "Choose your settings and click Generate to see exact costs." at bounding box center [523, 240] width 494 height 379
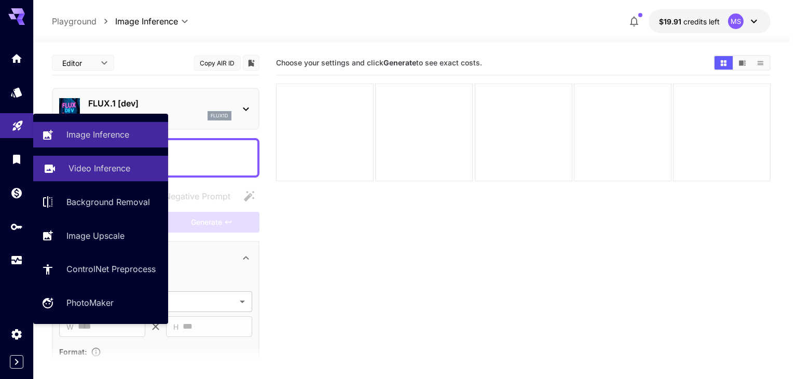
click at [71, 171] on p "Video Inference" at bounding box center [100, 168] width 62 height 12
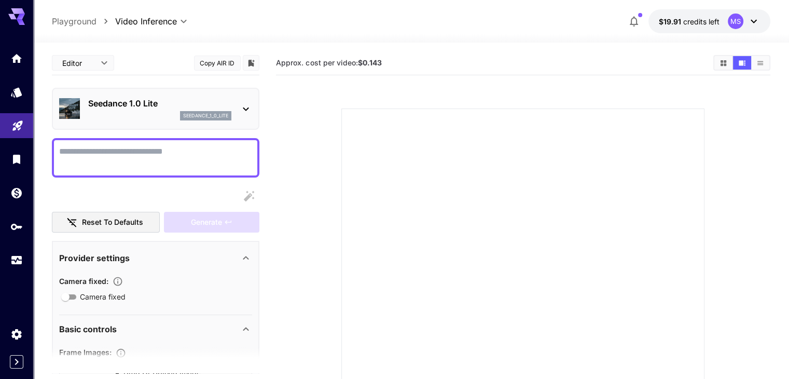
click at [146, 98] on p "Seedance 1.0 Lite" at bounding box center [159, 103] width 143 height 12
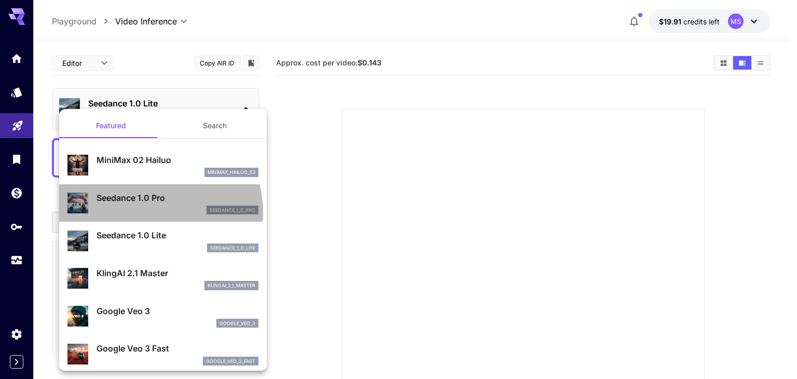
click at [147, 212] on div "seedance_1_0_pro" at bounding box center [178, 210] width 162 height 9
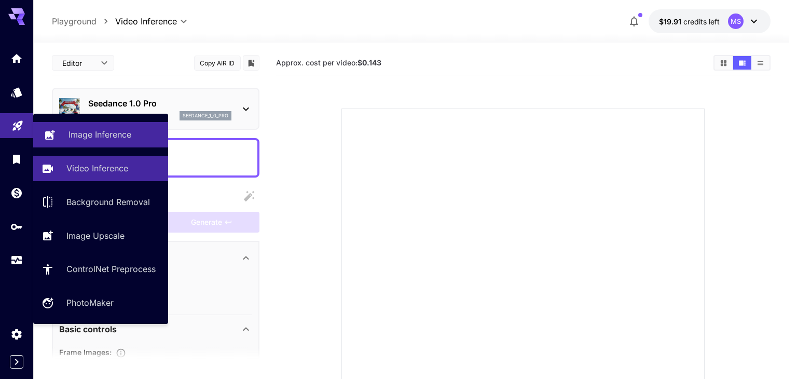
click at [84, 134] on p "Image Inference" at bounding box center [100, 134] width 63 height 12
type input "**********"
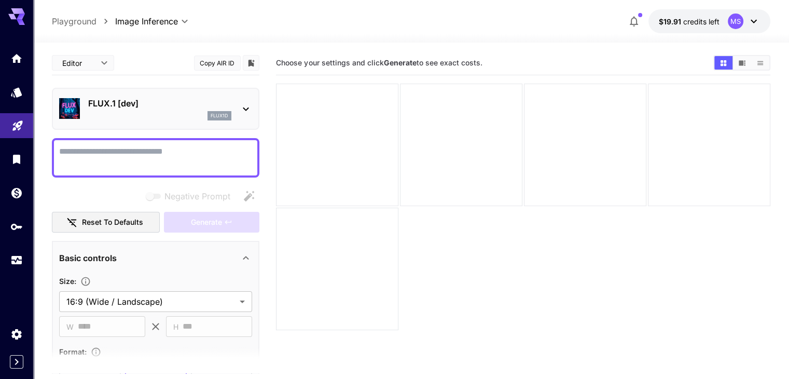
click at [233, 101] on div "FLUX.1 [dev] flux1d" at bounding box center [155, 109] width 193 height 32
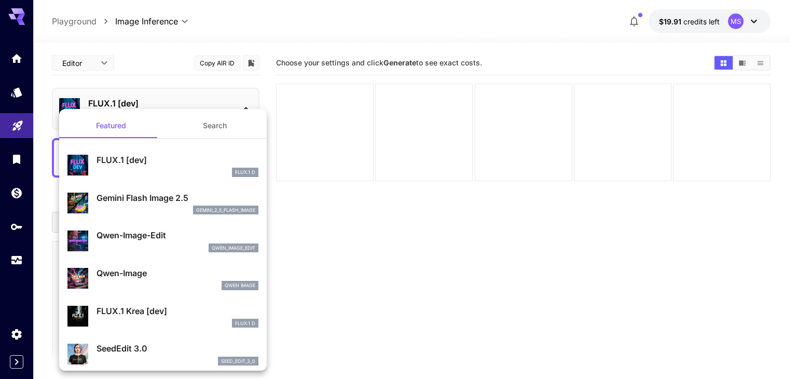
click at [233, 101] on div at bounding box center [398, 189] width 797 height 379
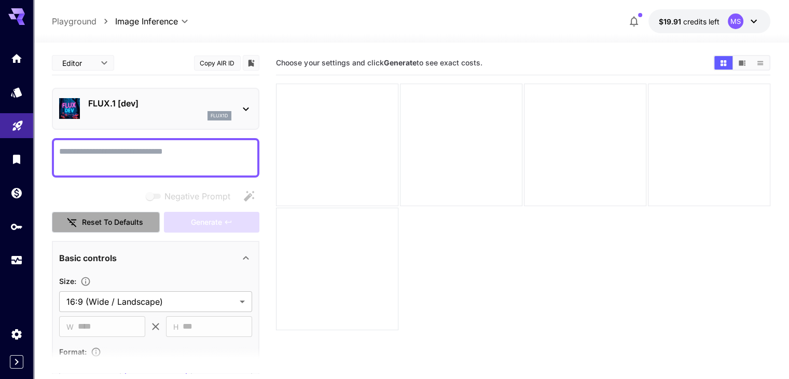
click at [136, 217] on button "Reset to defaults" at bounding box center [106, 222] width 108 height 21
type input "**********"
type input "****"
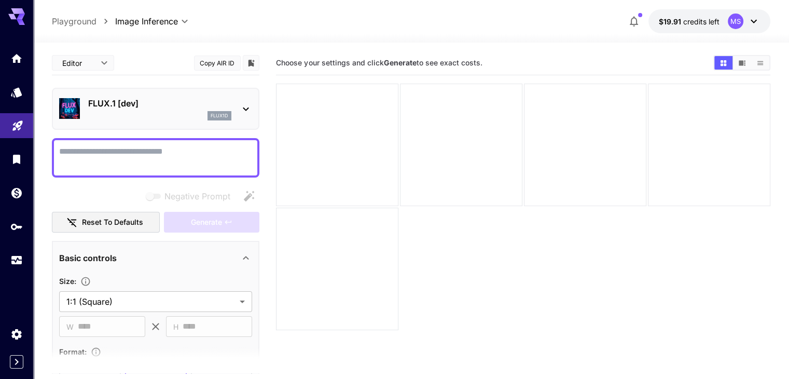
click at [197, 225] on div "Generate" at bounding box center [211, 222] width 95 height 21
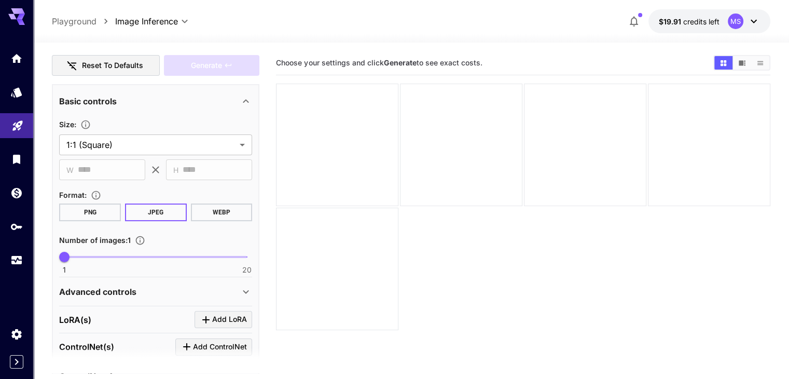
scroll to position [156, 0]
click at [73, 213] on button "PNG" at bounding box center [90, 213] width 62 height 18
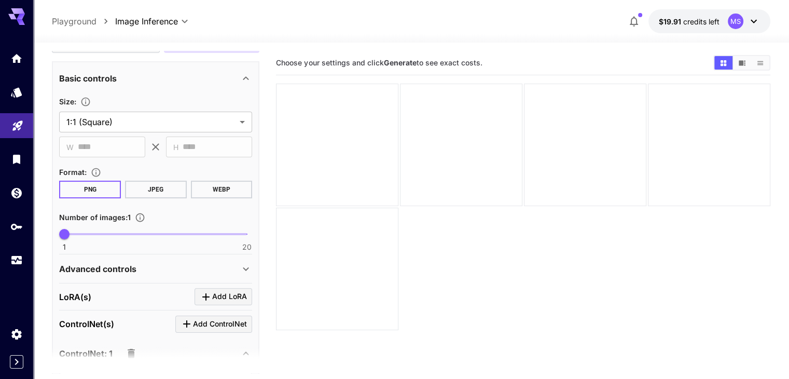
scroll to position [180, 0]
click at [128, 187] on button "JPEG" at bounding box center [156, 189] width 62 height 18
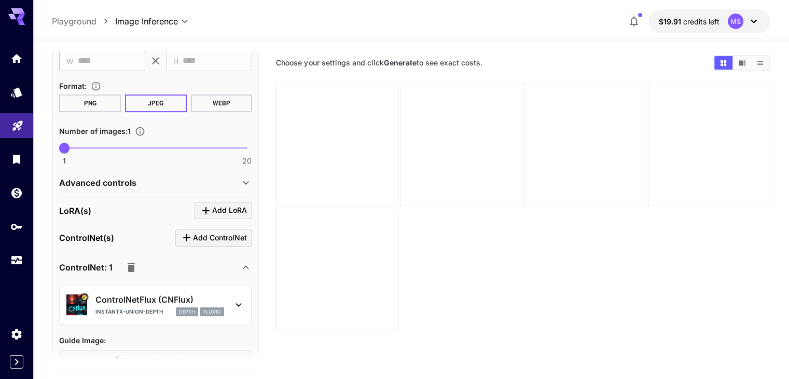
scroll to position [267, 0]
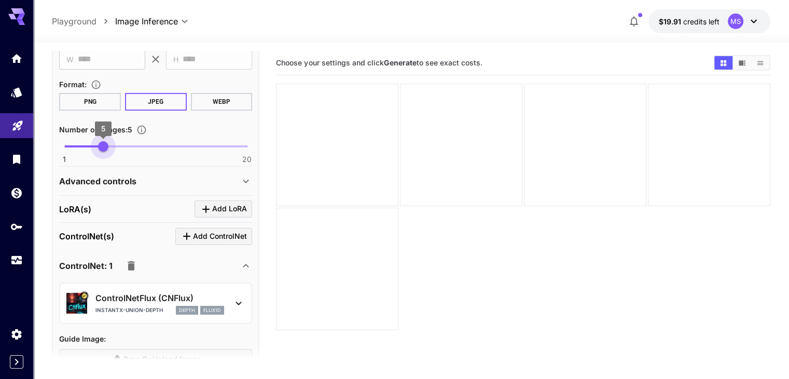
click at [104, 140] on span "1 20 5" at bounding box center [155, 147] width 183 height 16
type input "*"
drag, startPoint x: 100, startPoint y: 141, endPoint x: 89, endPoint y: 142, distance: 10.5
click at [89, 142] on span "4" at bounding box center [93, 146] width 10 height 10
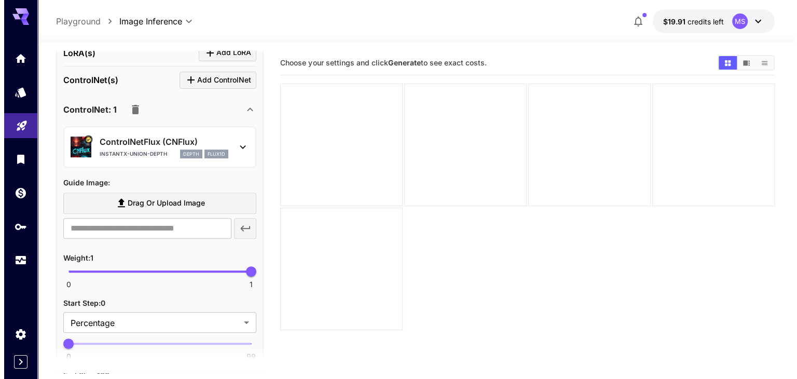
scroll to position [431, 0]
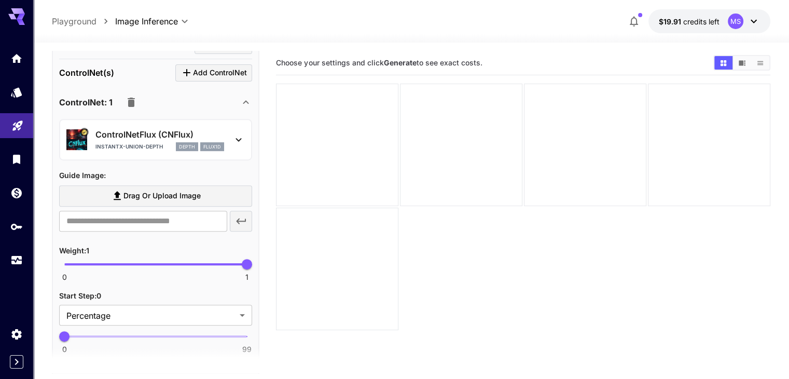
click at [245, 133] on icon at bounding box center [239, 139] width 12 height 12
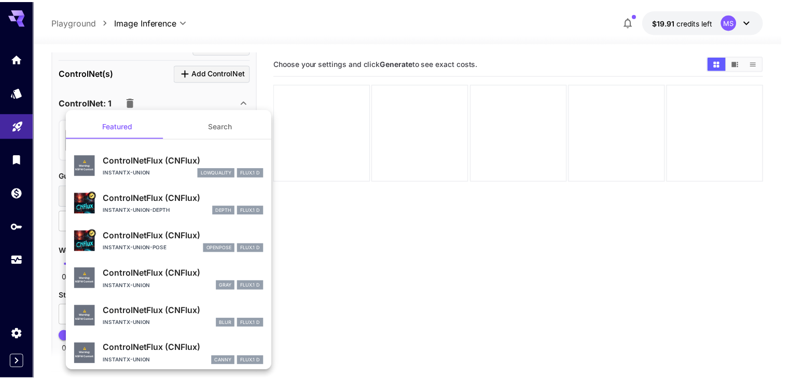
scroll to position [44, 0]
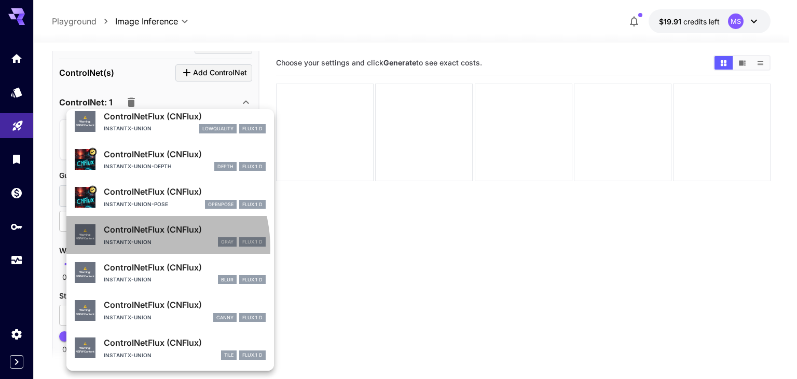
click at [126, 248] on div "⚠️ Warning: NSFW Content ControlNetFlux (CNFlux) instantx-union gray FLUX.1 D" at bounding box center [170, 235] width 191 height 32
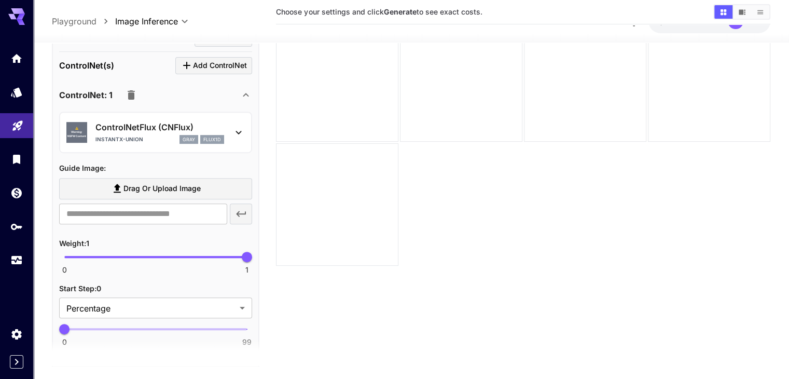
scroll to position [82, 0]
